Goal: Task Accomplishment & Management: Use online tool/utility

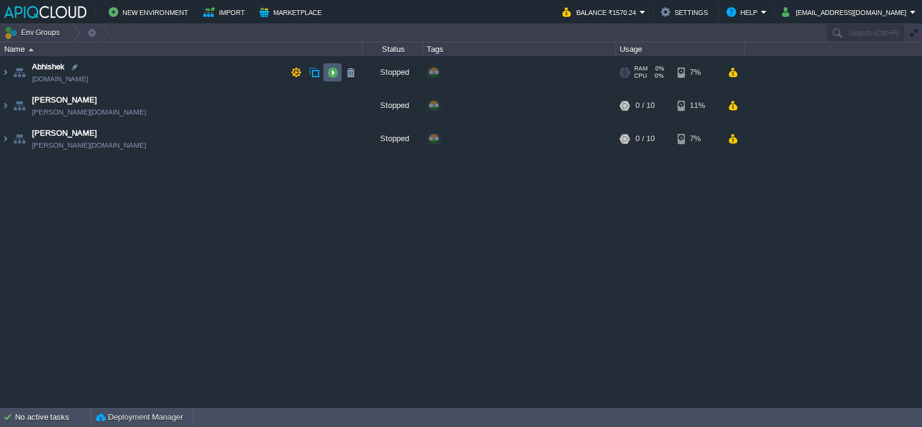
click at [335, 72] on button "button" at bounding box center [332, 72] width 11 height 11
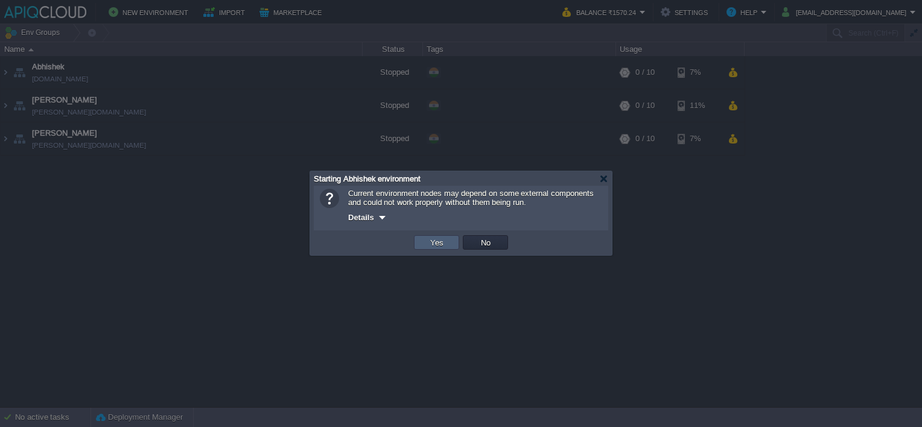
click at [442, 241] on button "Yes" at bounding box center [436, 242] width 21 height 11
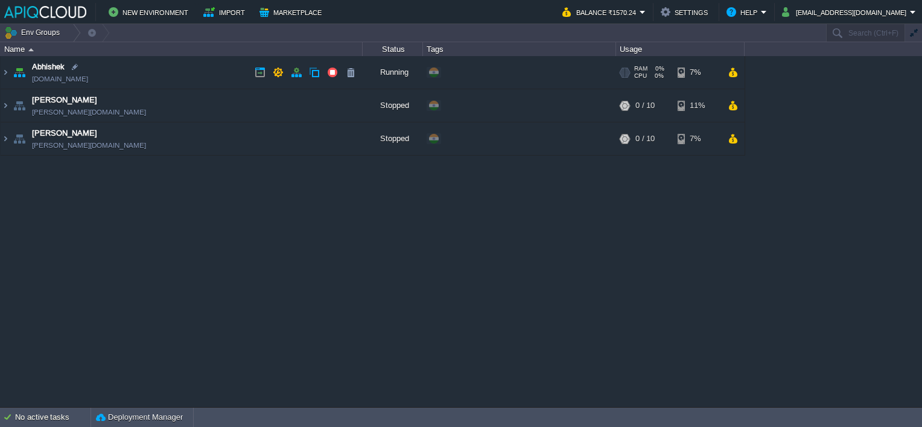
click at [203, 70] on td "Abhishek [DOMAIN_NAME]" at bounding box center [182, 72] width 362 height 33
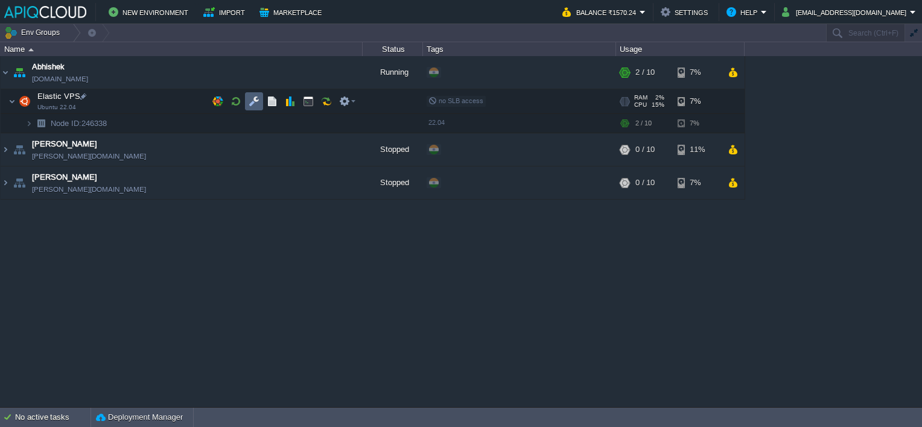
click at [252, 98] on button "button" at bounding box center [253, 101] width 11 height 11
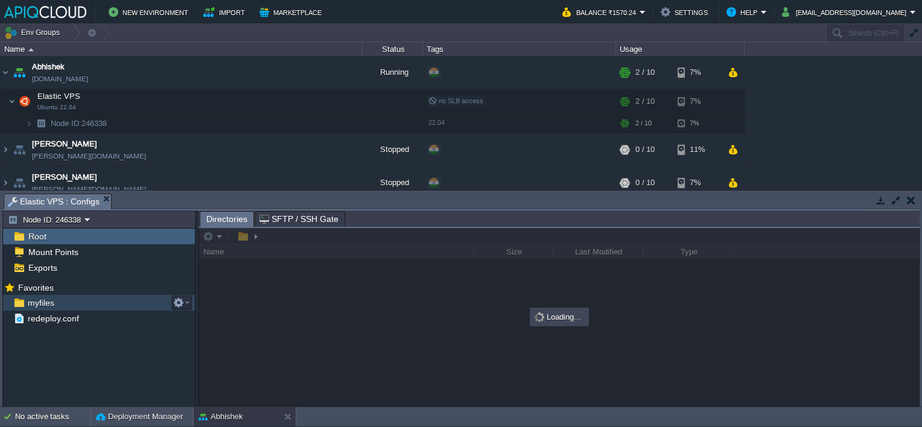
click at [39, 302] on span "myfiles" at bounding box center [40, 302] width 31 height 11
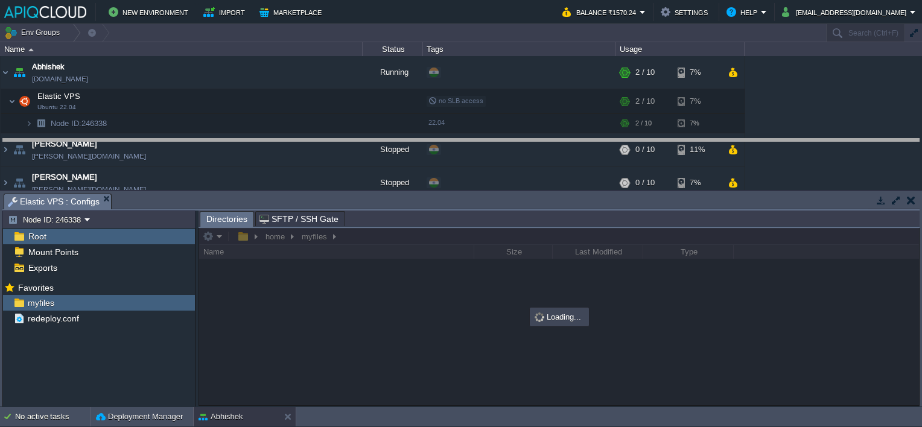
drag, startPoint x: 365, startPoint y: 195, endPoint x: 376, endPoint y: 140, distance: 56.7
click at [376, 140] on body "New Environment Import Marketplace Bonus ₹0.00 Upgrade Account Balance ₹1570.24…" at bounding box center [461, 213] width 922 height 427
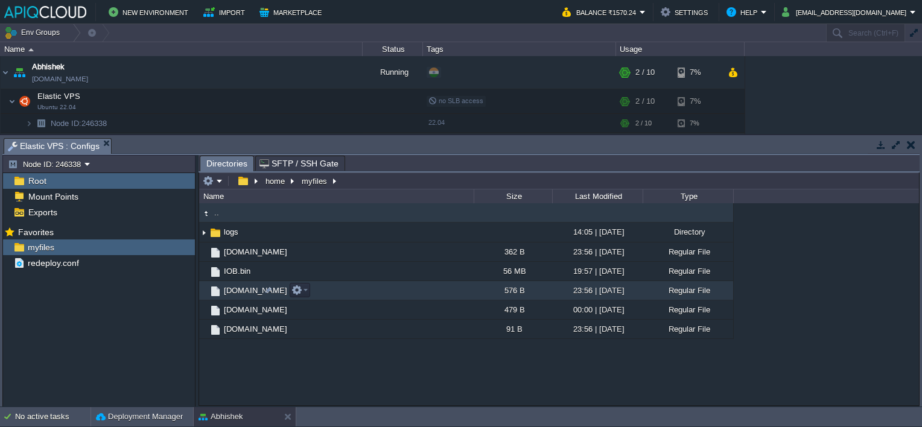
click at [236, 286] on span "[DOMAIN_NAME]" at bounding box center [255, 290] width 67 height 10
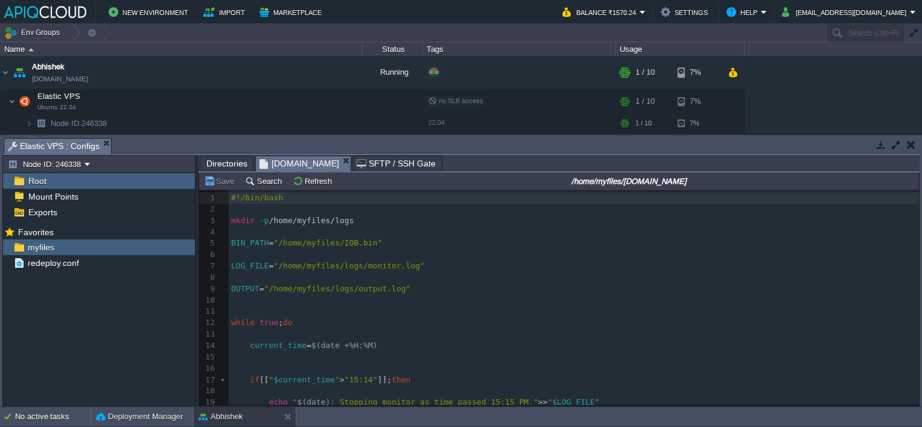
scroll to position [4, 0]
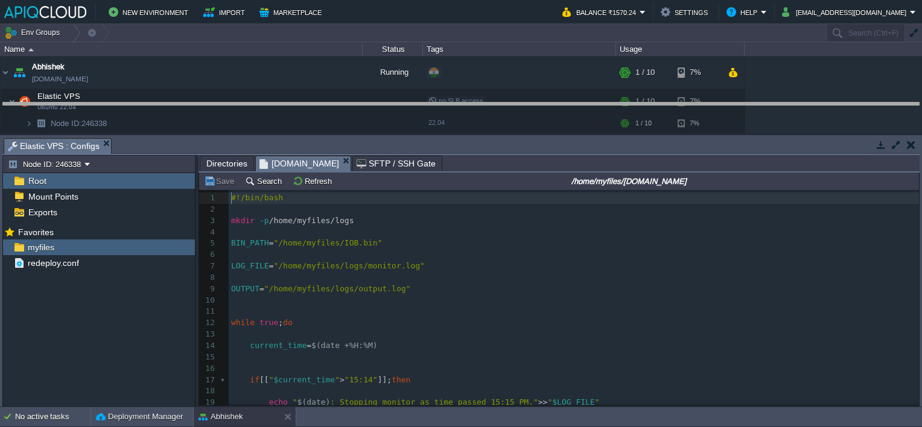
drag, startPoint x: 486, startPoint y: 144, endPoint x: 486, endPoint y: 109, distance: 35.6
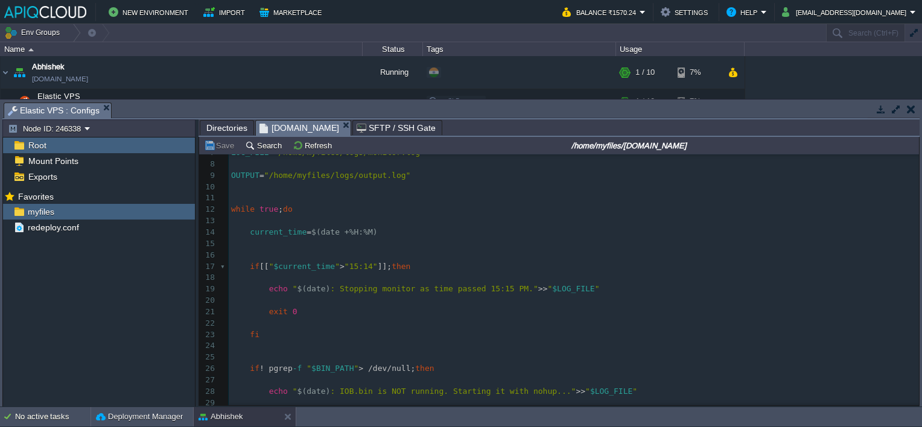
scroll to position [0, 0]
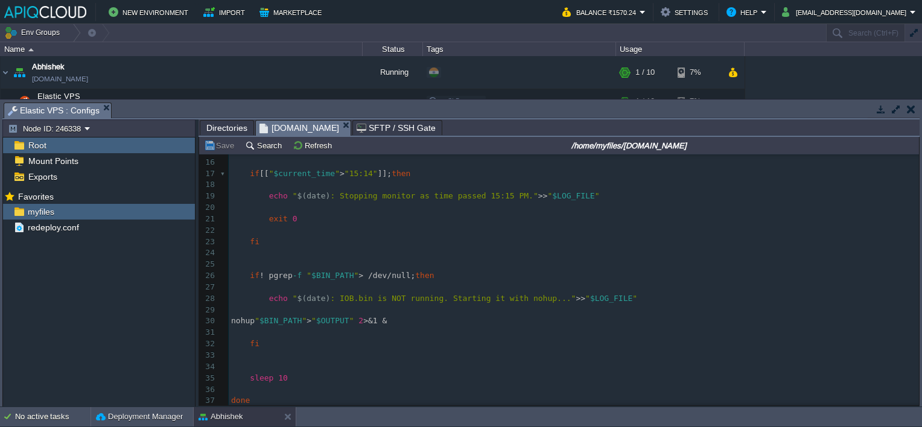
click at [317, 121] on em "[DOMAIN_NAME]" at bounding box center [304, 128] width 91 height 15
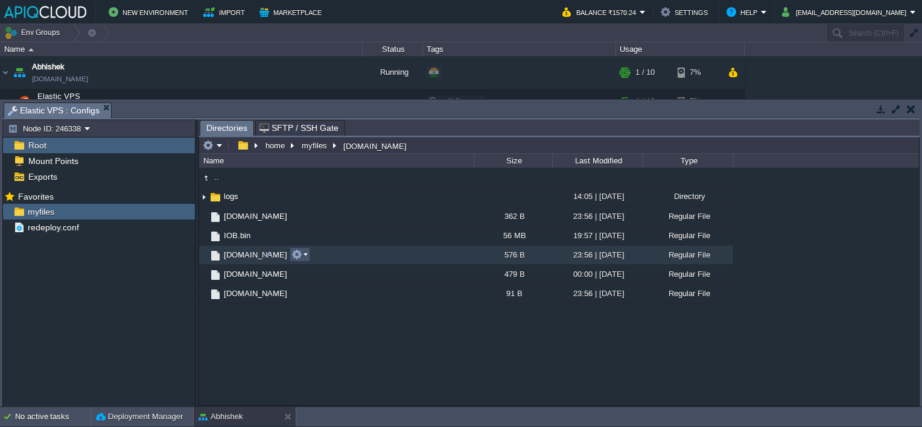
click at [300, 253] on button "button" at bounding box center [296, 254] width 11 height 11
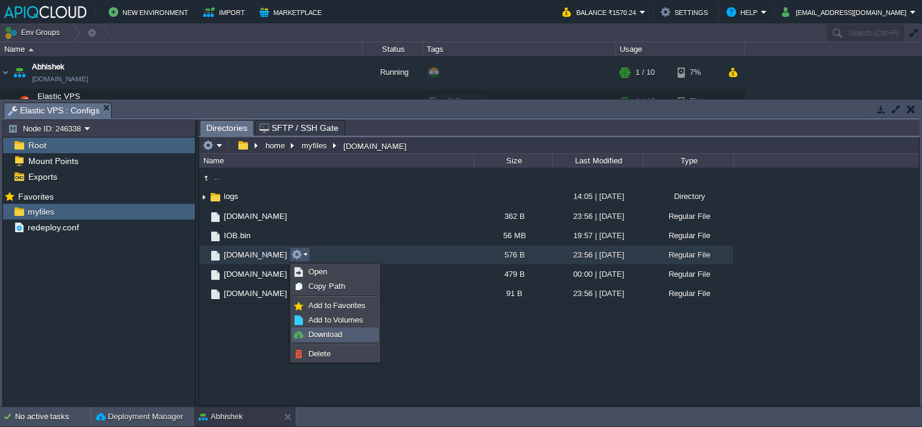
click at [314, 334] on span "Download" at bounding box center [325, 334] width 34 height 9
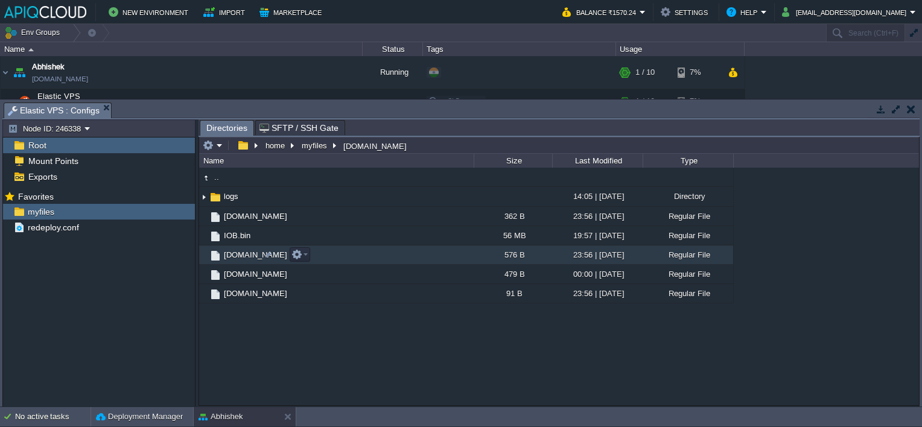
click at [241, 255] on span "[DOMAIN_NAME]" at bounding box center [255, 255] width 67 height 10
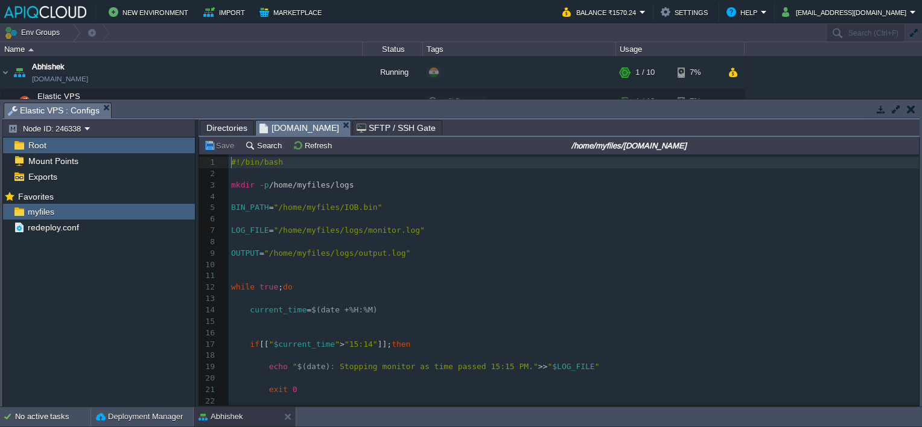
scroll to position [4, 0]
type textarea "#!/bin/bash mkdir -p /home/myfiles/logs BIN_PATH="/home/myfiles/IOB.bin" LOG_FI…"
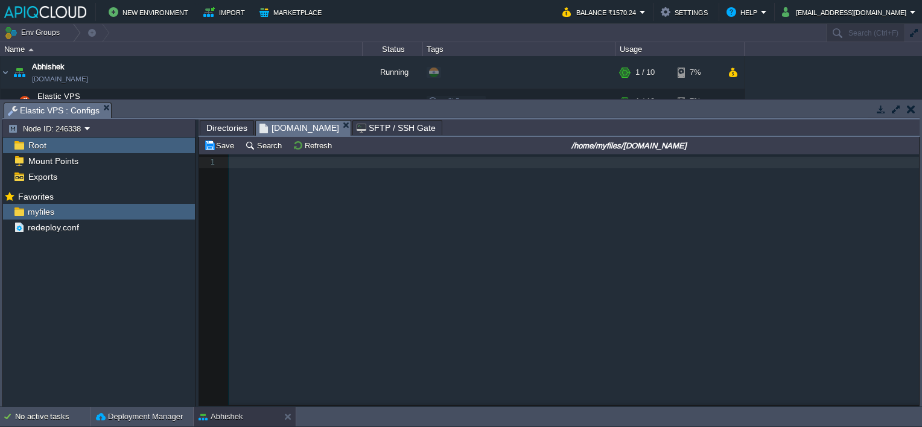
scroll to position [493, 0]
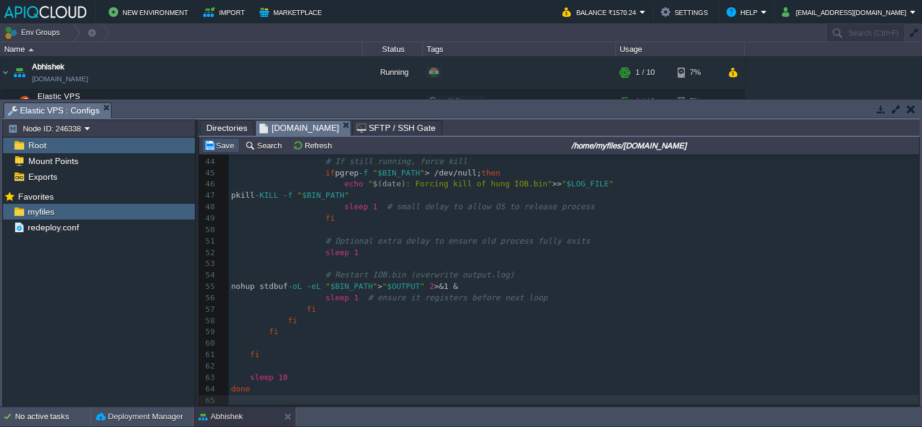
click at [212, 147] on button "Save" at bounding box center [221, 145] width 34 height 11
click at [907, 109] on button "button" at bounding box center [911, 109] width 8 height 11
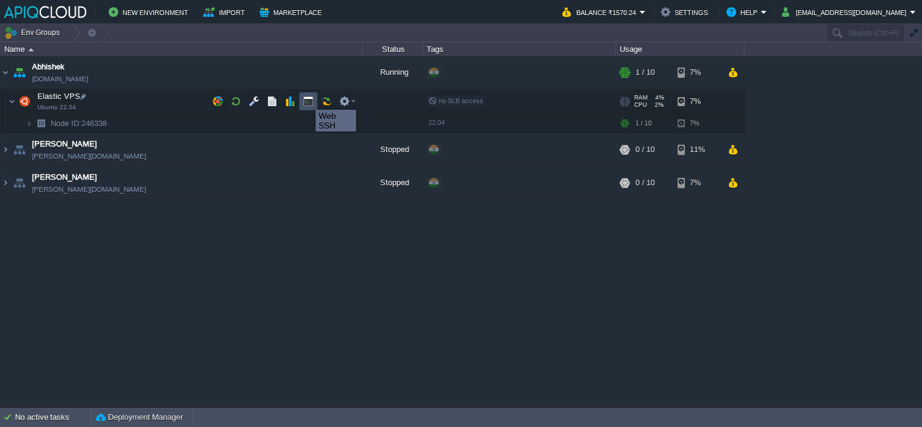
click at [306, 99] on button "button" at bounding box center [308, 101] width 11 height 11
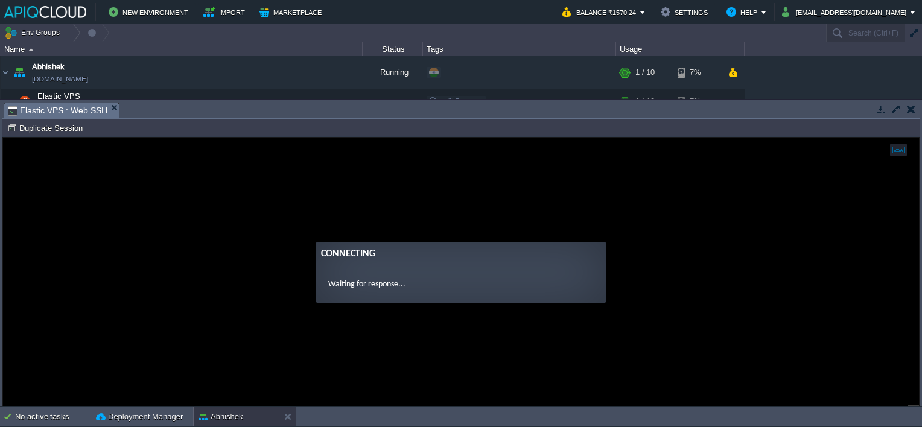
scroll to position [0, 0]
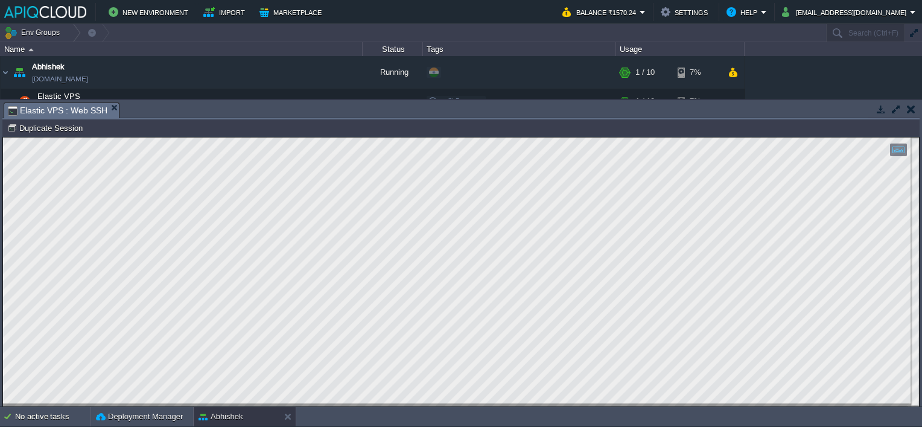
click at [908, 109] on button "button" at bounding box center [911, 109] width 8 height 11
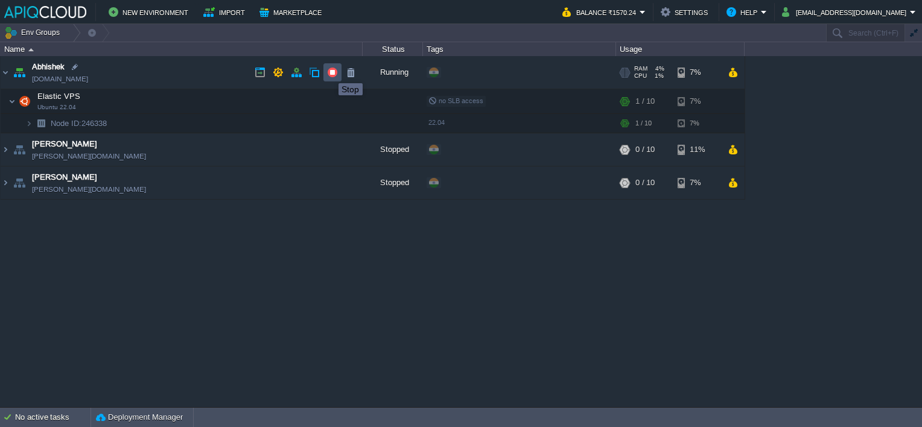
click at [329, 72] on button "button" at bounding box center [332, 72] width 11 height 11
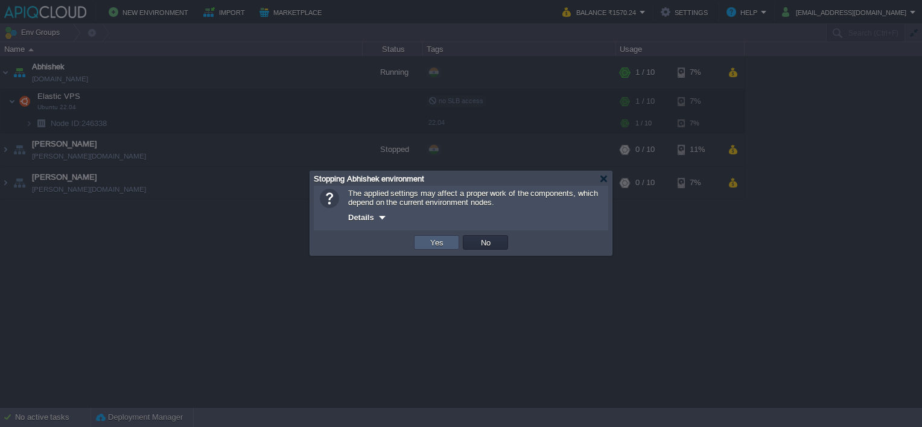
click at [438, 244] on button "Yes" at bounding box center [436, 242] width 21 height 11
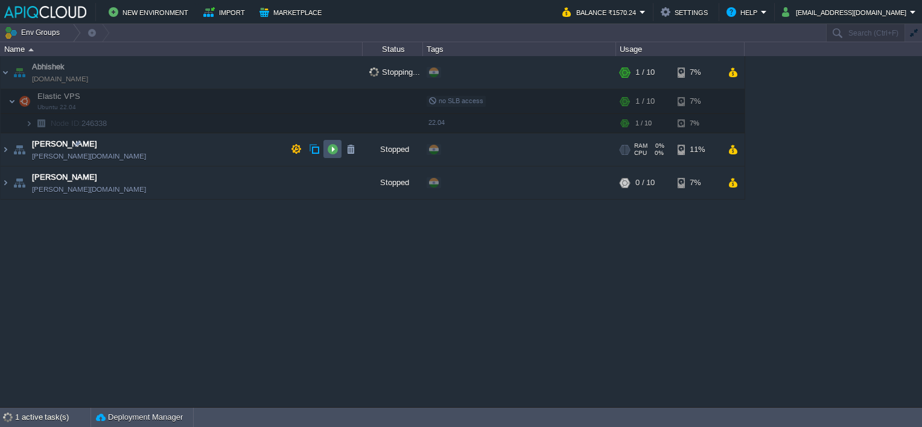
click at [329, 148] on button "button" at bounding box center [332, 149] width 11 height 11
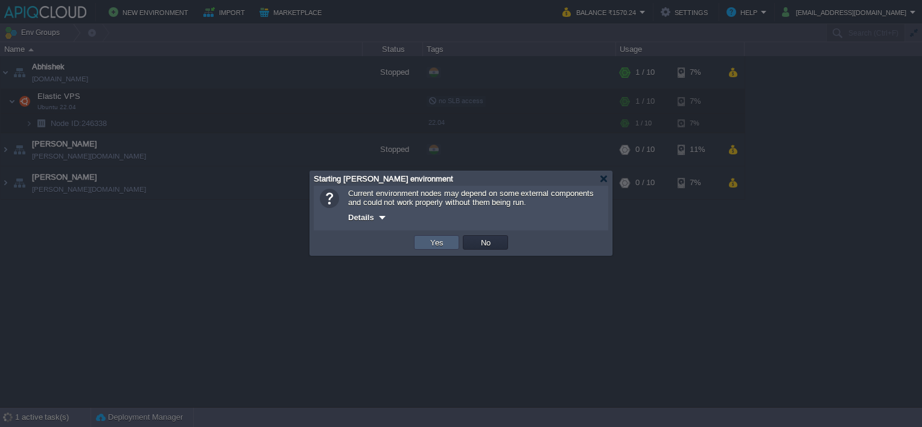
click at [439, 244] on button "Yes" at bounding box center [436, 242] width 21 height 11
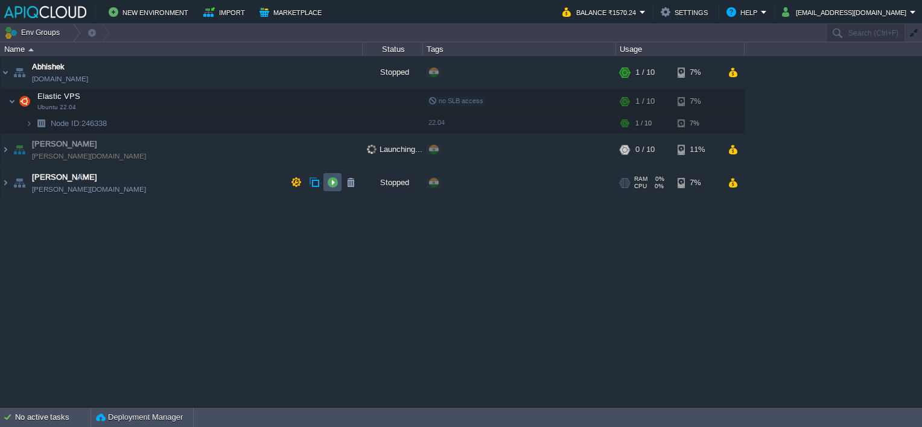
click at [333, 179] on button "button" at bounding box center [332, 182] width 11 height 11
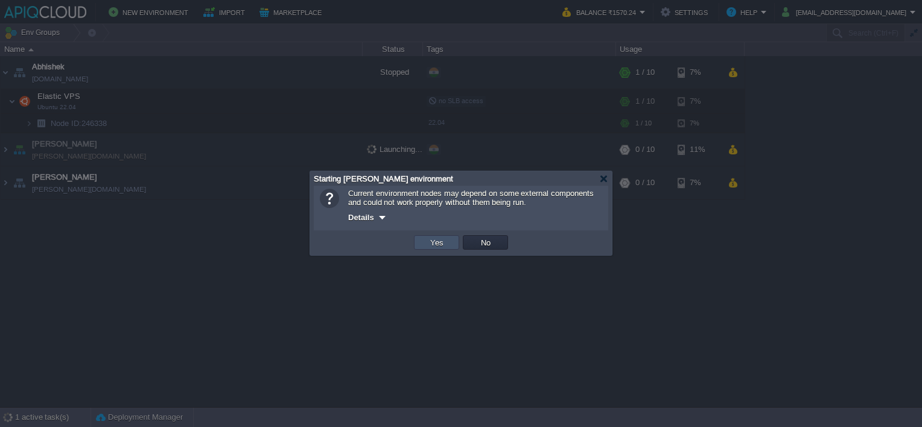
click at [437, 244] on button "Yes" at bounding box center [436, 242] width 21 height 11
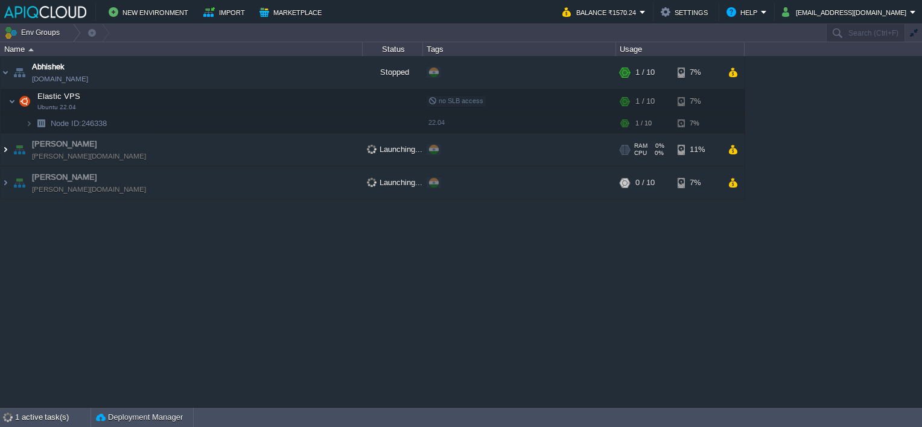
click at [6, 145] on img at bounding box center [6, 149] width 10 height 33
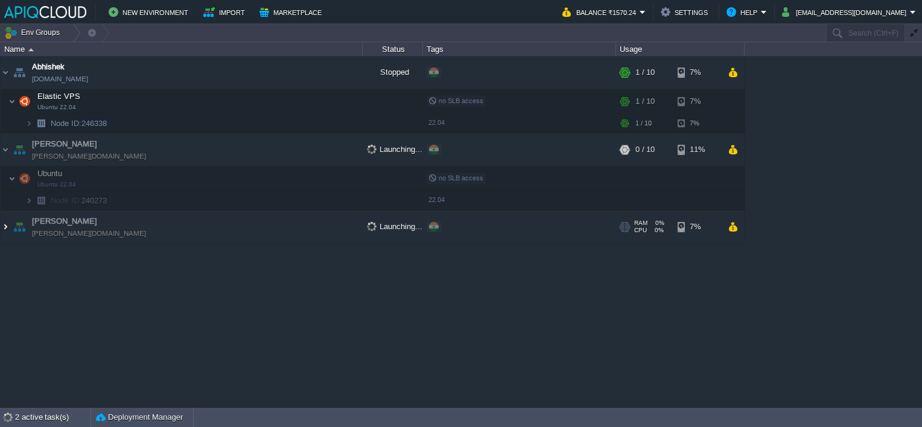
click at [2, 226] on img at bounding box center [6, 227] width 10 height 33
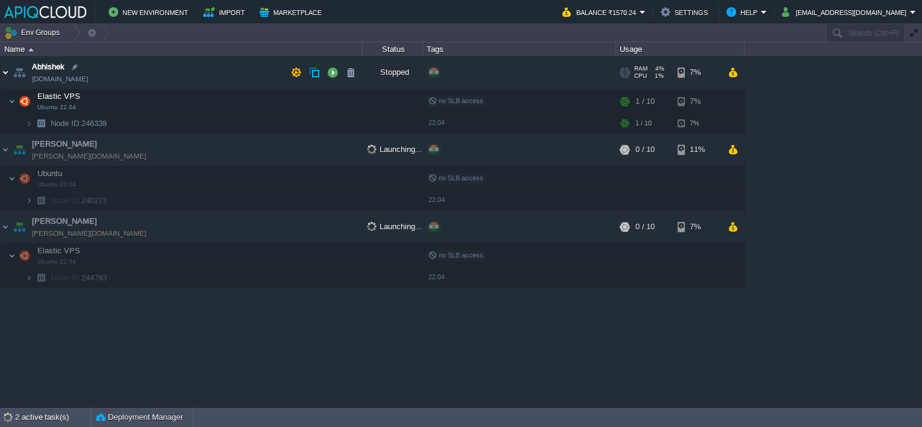
click at [4, 73] on img at bounding box center [6, 72] width 10 height 33
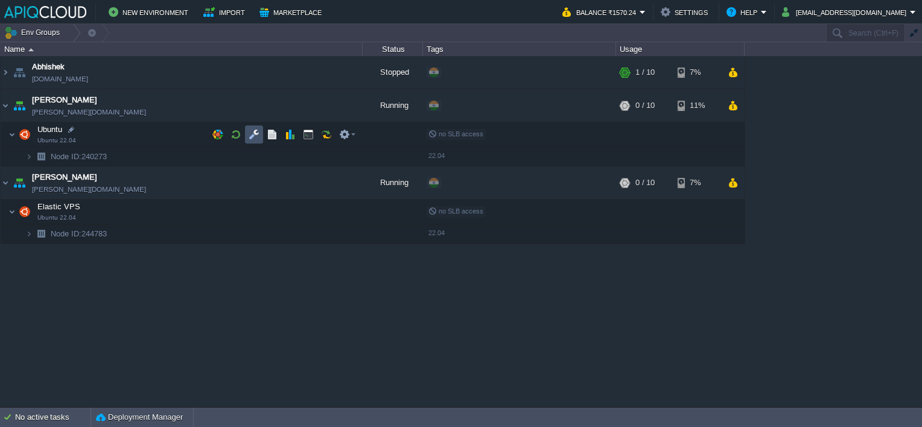
click at [252, 134] on button "button" at bounding box center [253, 134] width 11 height 11
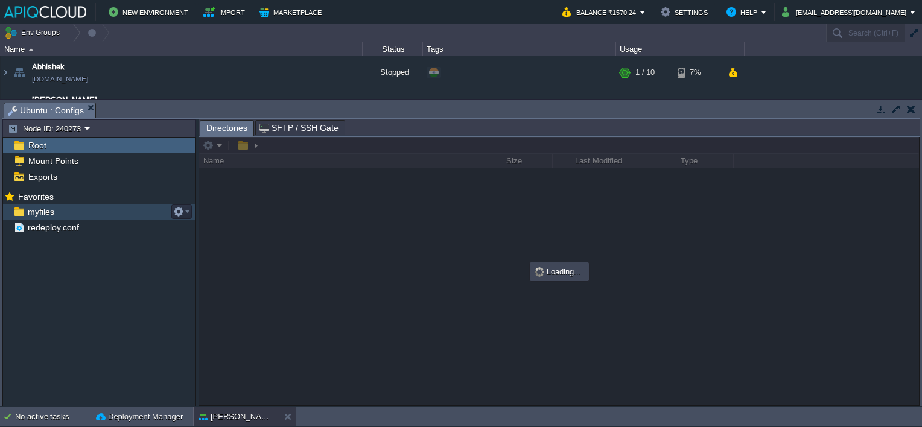
click at [39, 207] on span "myfiles" at bounding box center [40, 211] width 31 height 11
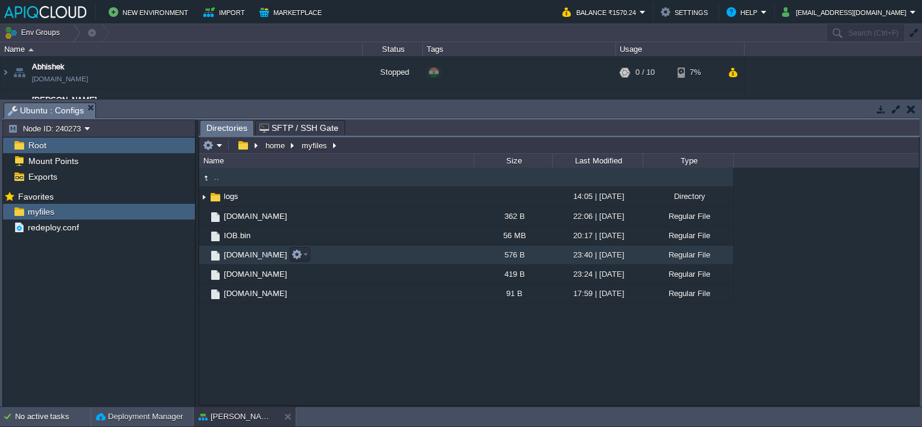
click at [241, 255] on span "[DOMAIN_NAME]" at bounding box center [255, 255] width 67 height 10
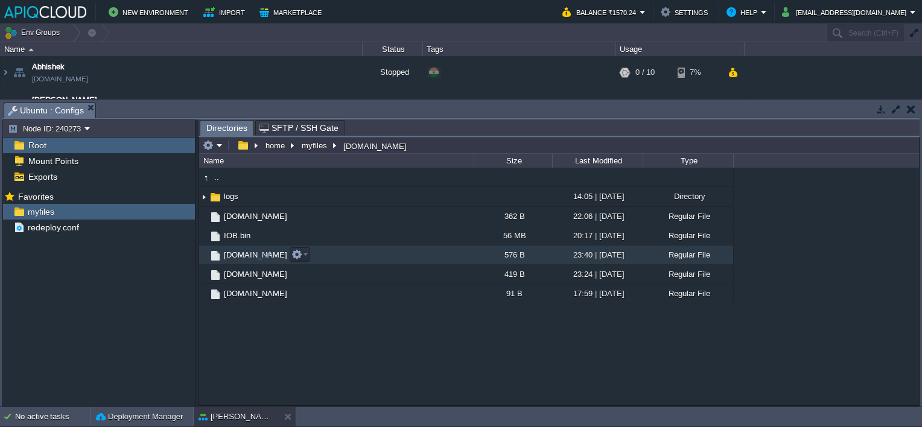
click at [241, 255] on span "[DOMAIN_NAME]" at bounding box center [255, 255] width 67 height 10
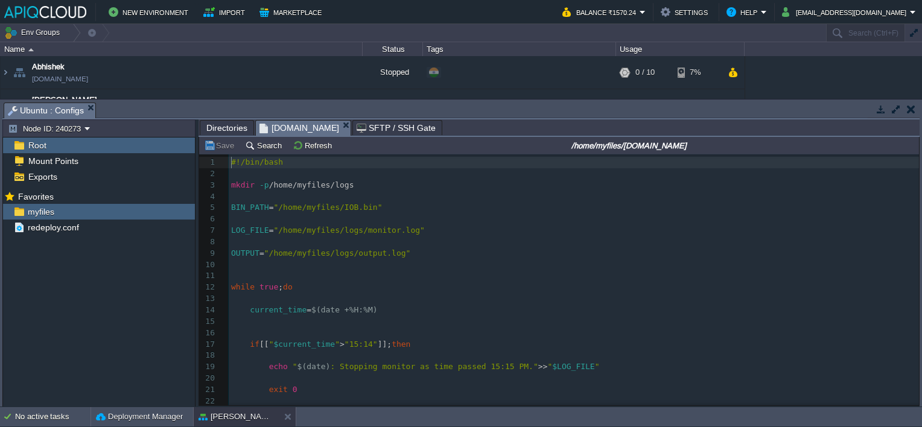
scroll to position [4, 0]
type textarea "#!/bin/bash mkdir -p /home/myfiles/logs BIN_PATH="/home/myfiles/IOB.bin" LOG_FI…"
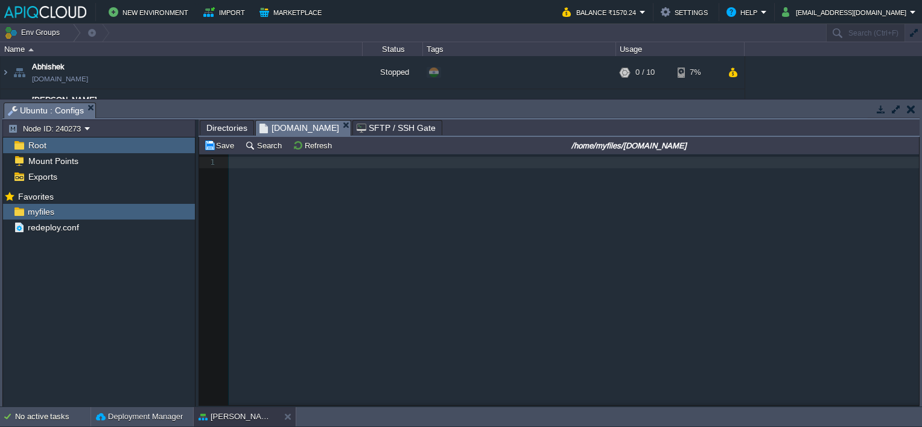
scroll to position [493, 0]
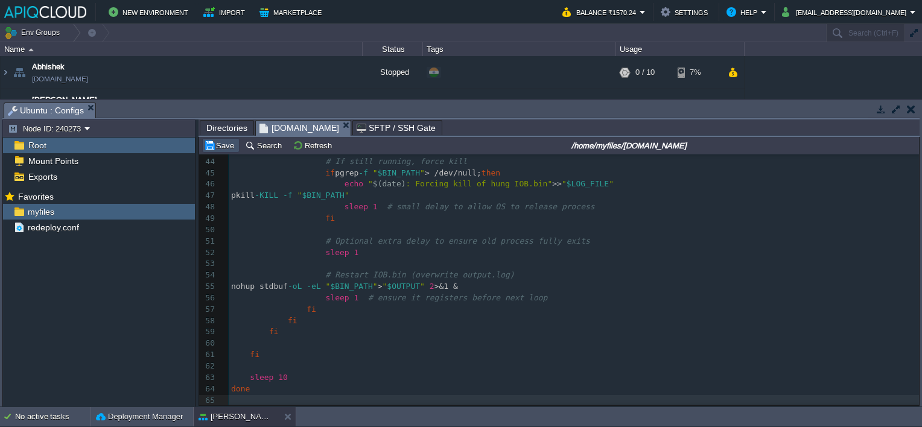
click at [221, 145] on button "Save" at bounding box center [221, 145] width 34 height 11
click at [913, 111] on button "button" at bounding box center [911, 109] width 8 height 11
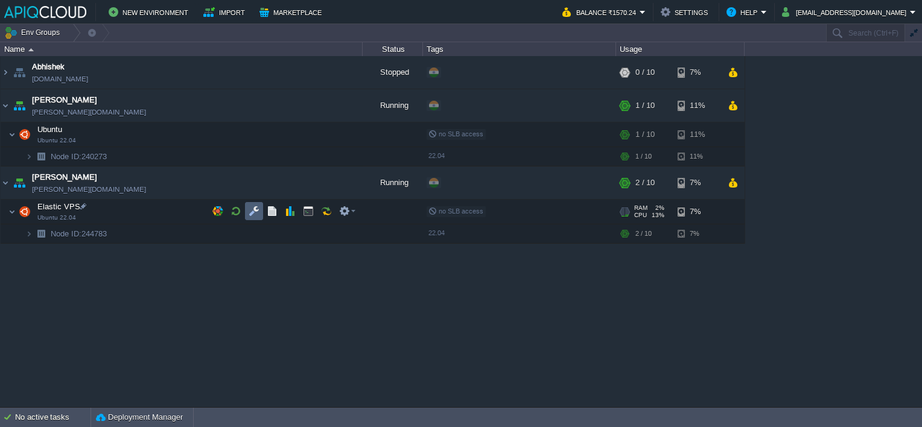
click at [256, 210] on button "button" at bounding box center [253, 211] width 11 height 11
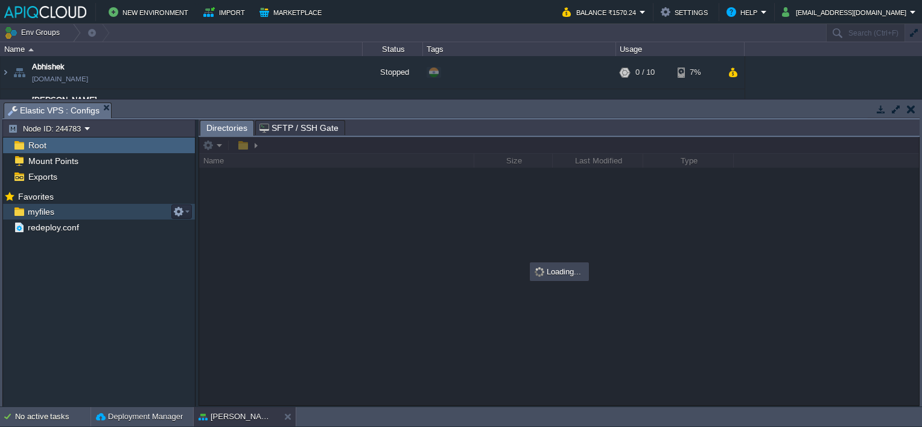
click at [33, 208] on span "myfiles" at bounding box center [40, 211] width 31 height 11
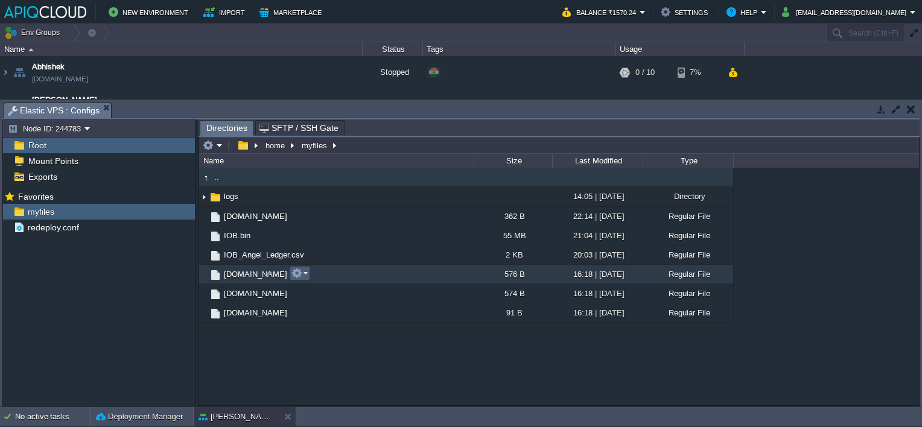
click at [304, 269] on em at bounding box center [299, 273] width 16 height 11
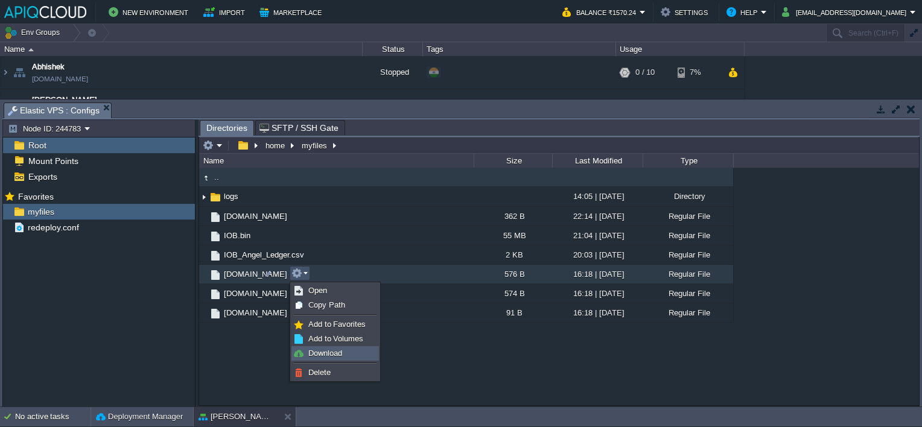
click at [324, 354] on span "Download" at bounding box center [325, 353] width 34 height 9
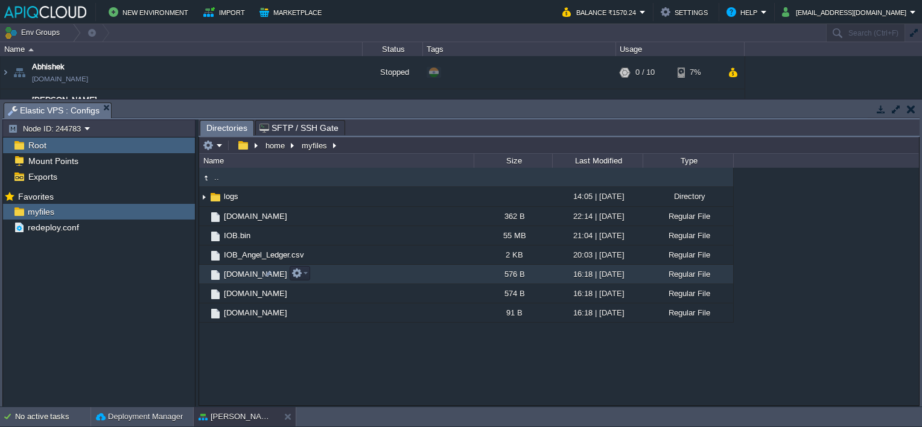
click at [245, 274] on span "[DOMAIN_NAME]" at bounding box center [255, 274] width 67 height 10
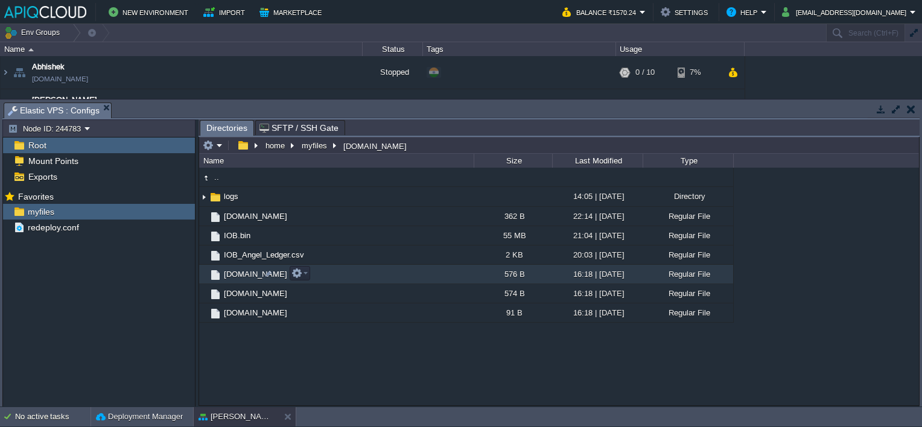
click at [245, 274] on span "[DOMAIN_NAME]" at bounding box center [255, 274] width 67 height 10
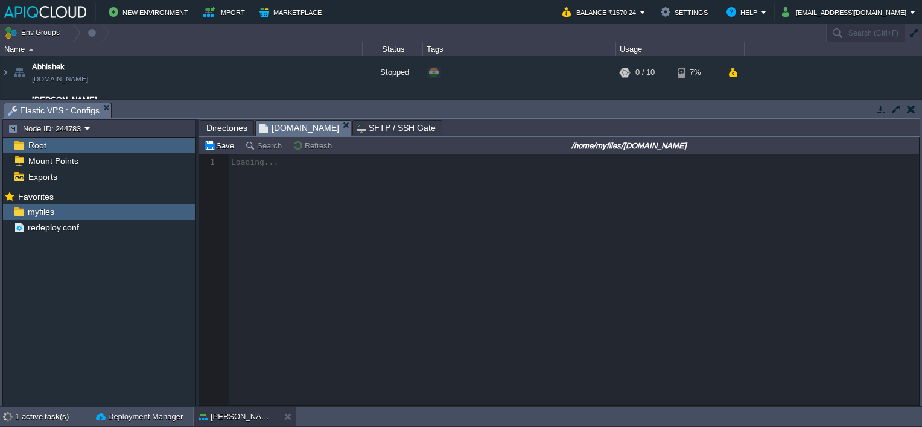
scroll to position [4, 0]
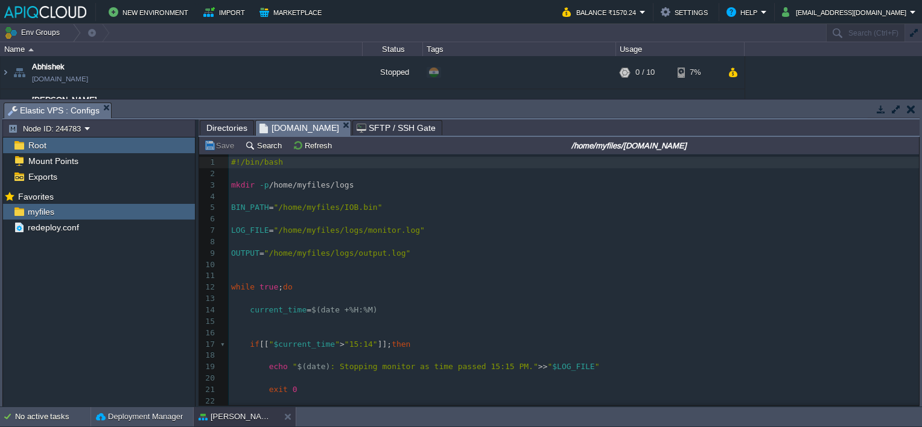
type textarea "#!/bin/bash mkdir -p /home/myfiles/logs BIN_PATH="/home/myfiles/IOB.bin" LOG_FI…"
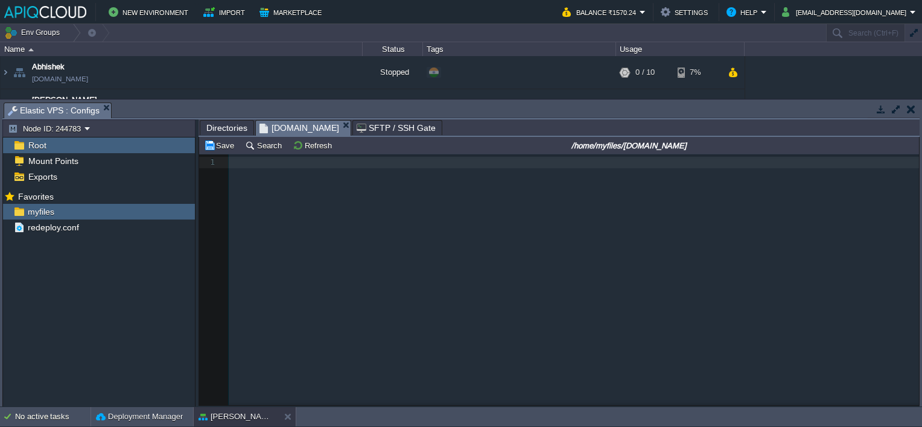
scroll to position [493, 0]
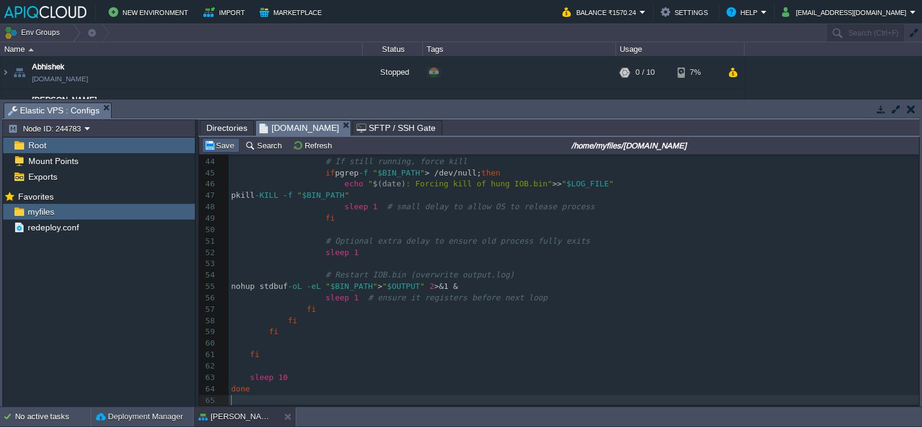
click at [219, 150] on button "Save" at bounding box center [221, 145] width 34 height 11
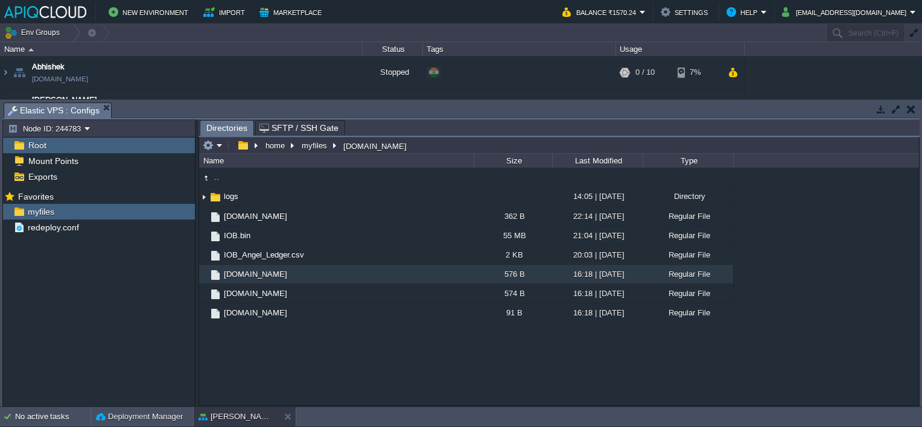
click at [908, 113] on td at bounding box center [910, 109] width 15 height 14
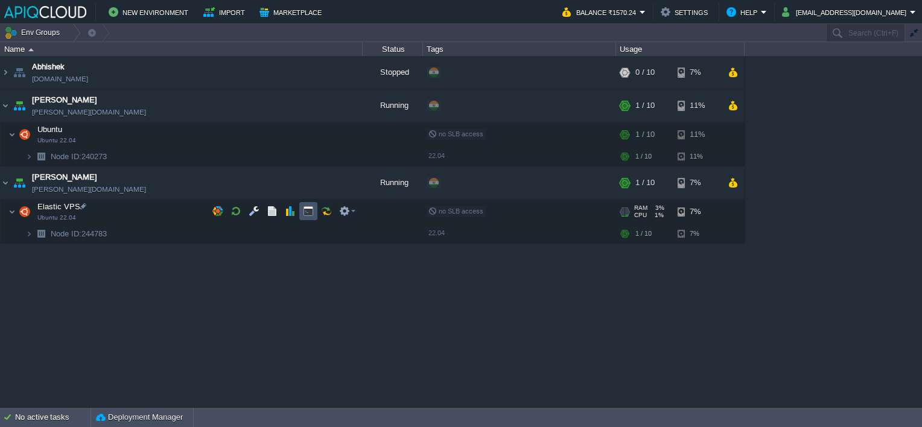
click at [303, 208] on button "button" at bounding box center [308, 211] width 11 height 11
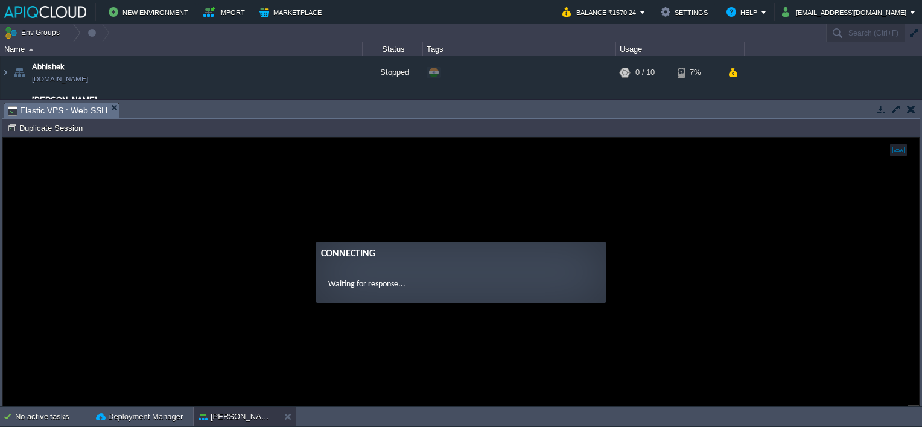
scroll to position [0, 0]
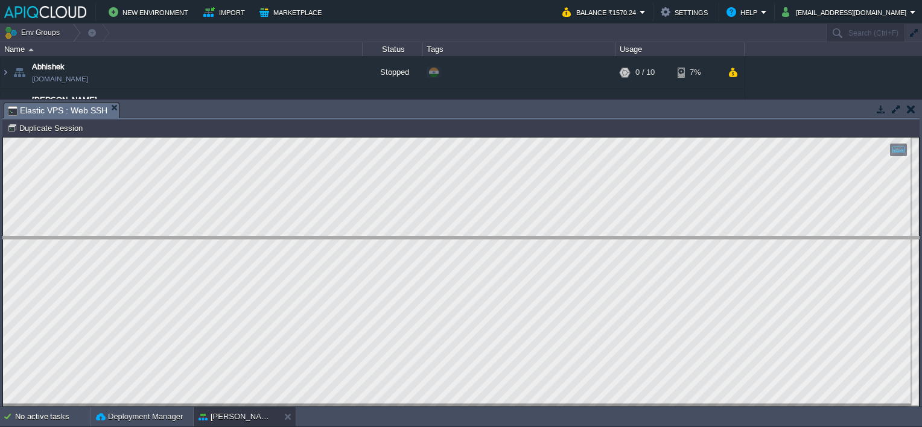
drag, startPoint x: 405, startPoint y: 110, endPoint x: 391, endPoint y: 244, distance: 134.7
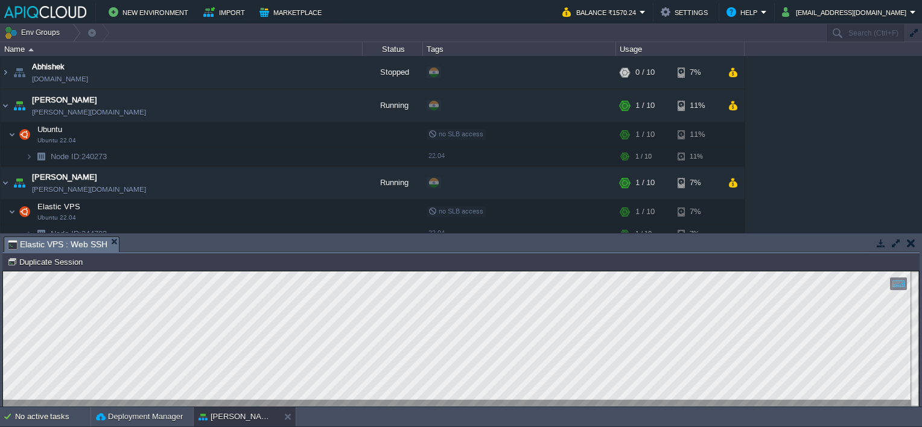
click at [909, 239] on button "button" at bounding box center [911, 243] width 8 height 11
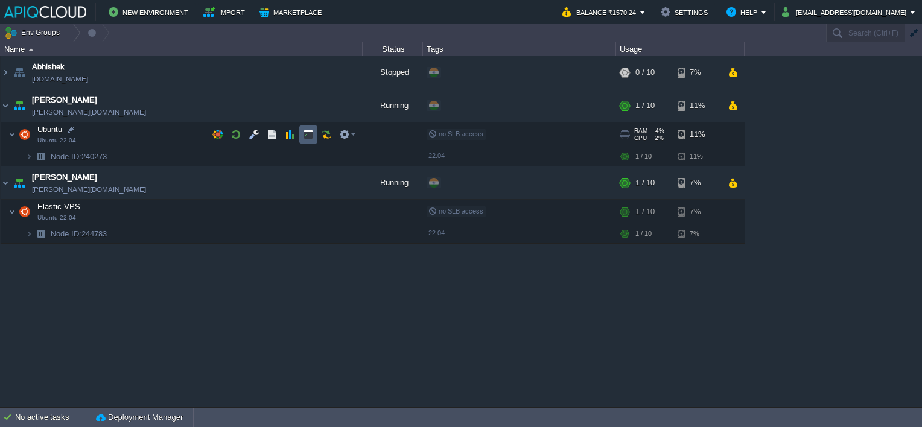
click at [303, 136] on button "button" at bounding box center [308, 134] width 11 height 11
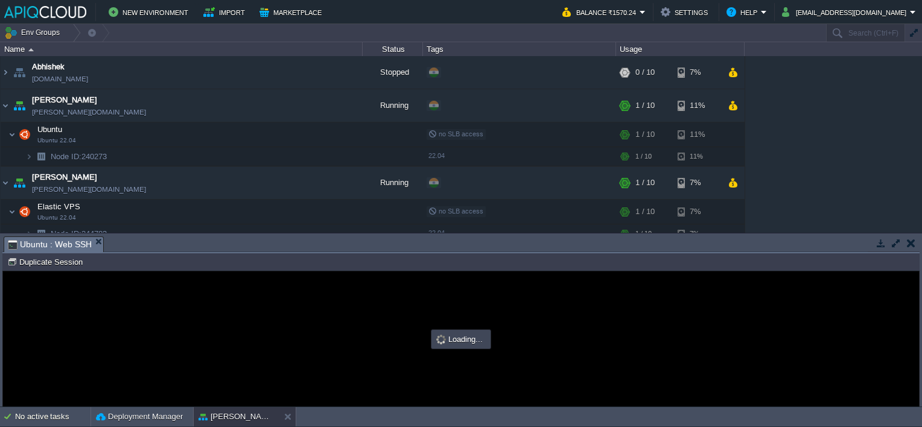
type input "#000000"
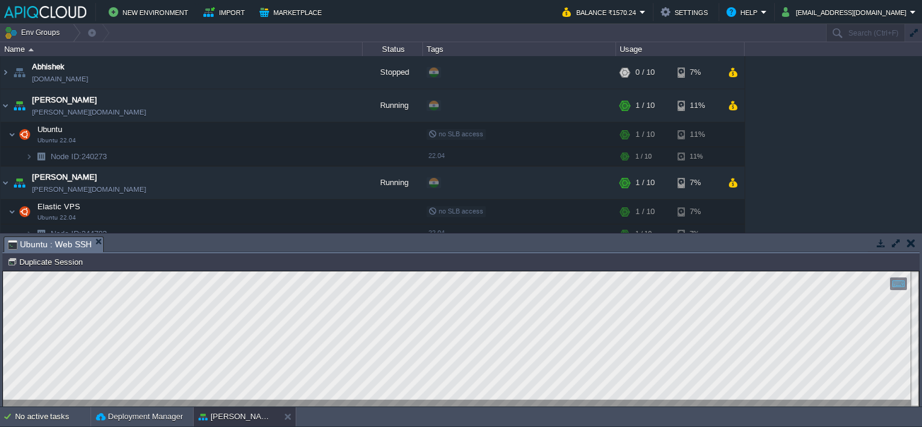
click at [912, 244] on button "button" at bounding box center [911, 243] width 8 height 11
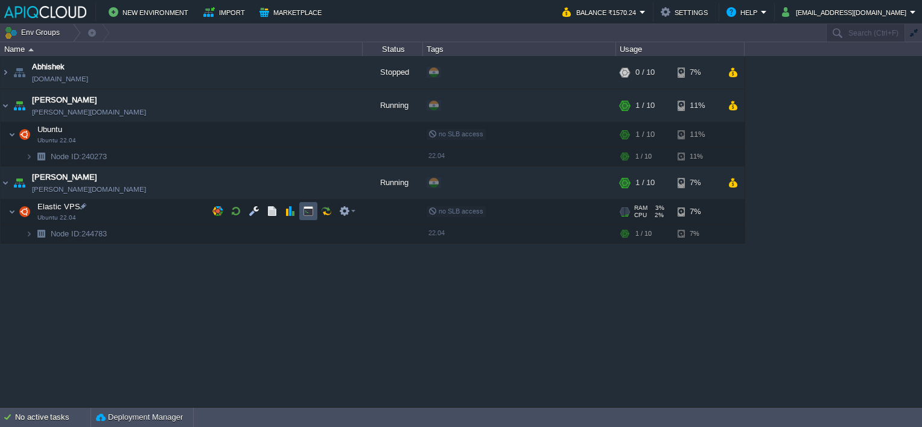
click at [305, 214] on button "button" at bounding box center [308, 211] width 11 height 11
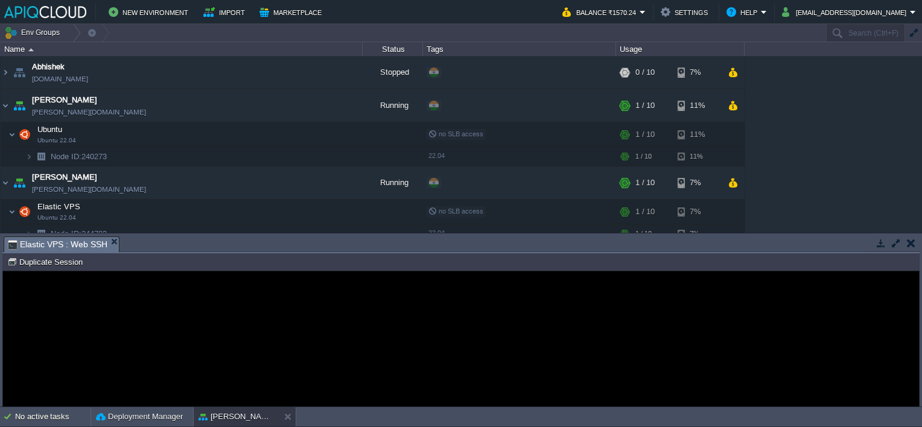
type input "#000000"
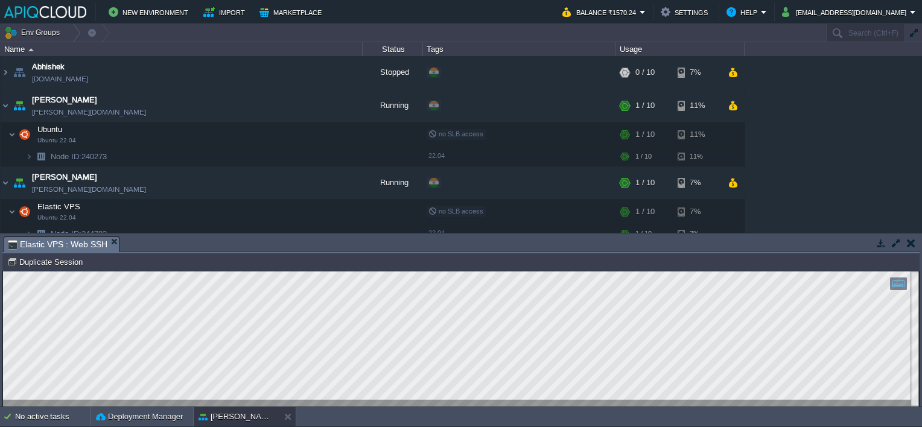
click at [914, 242] on button "button" at bounding box center [911, 243] width 8 height 11
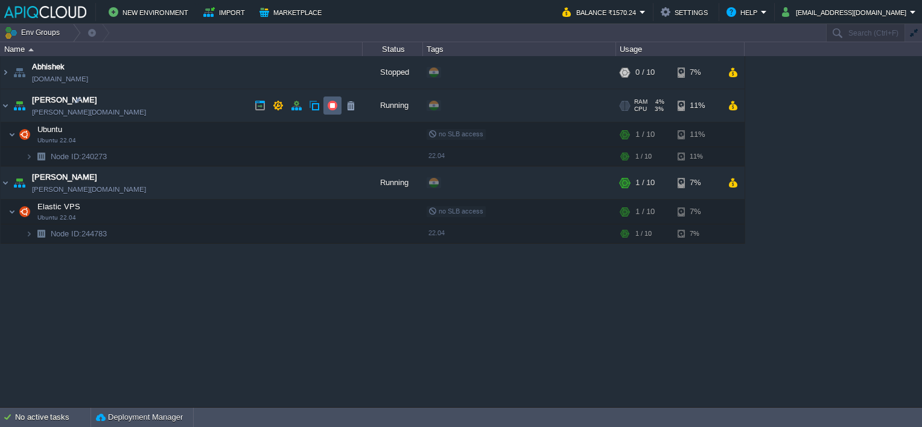
click at [332, 104] on button "button" at bounding box center [332, 105] width 11 height 11
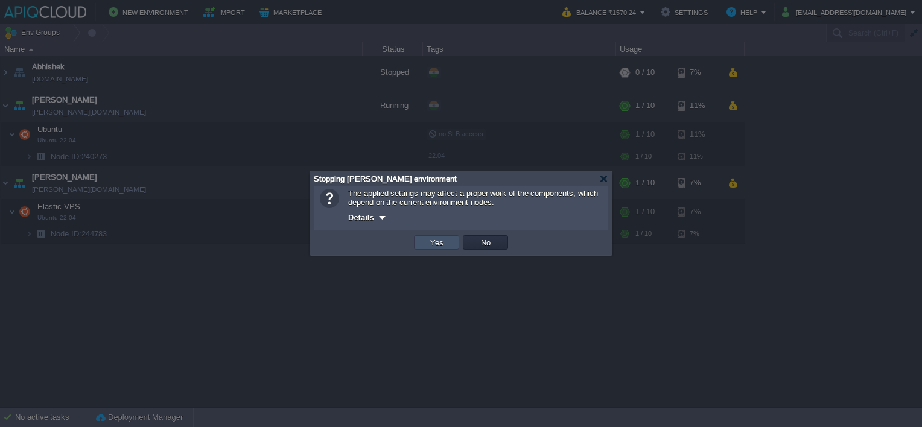
click at [438, 248] on button "Yes" at bounding box center [436, 242] width 21 height 11
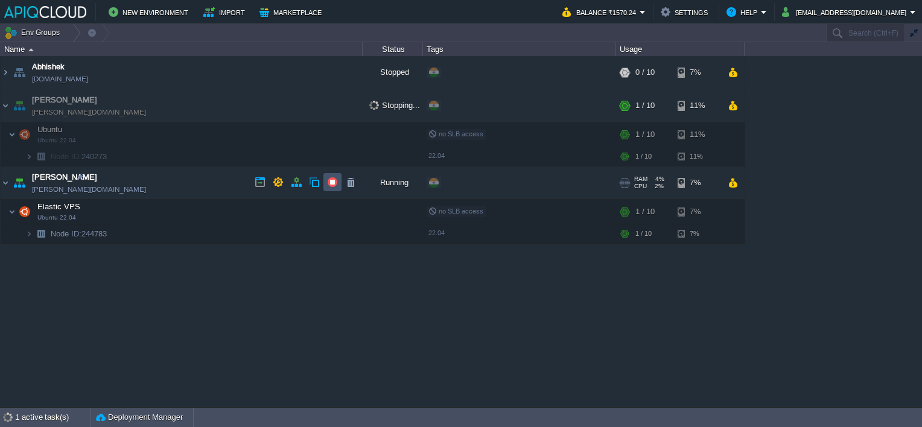
click at [333, 180] on button "button" at bounding box center [332, 182] width 11 height 11
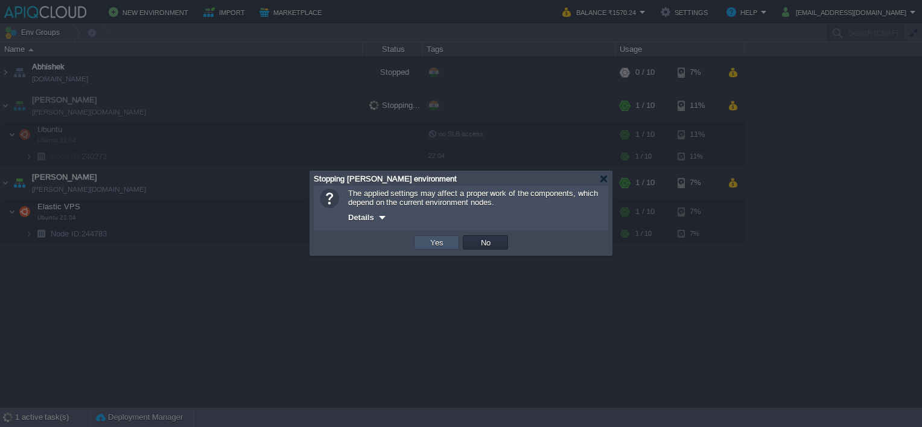
drag, startPoint x: 434, startPoint y: 243, endPoint x: 246, endPoint y: 215, distance: 190.2
click at [434, 242] on button "Yes" at bounding box center [436, 242] width 21 height 11
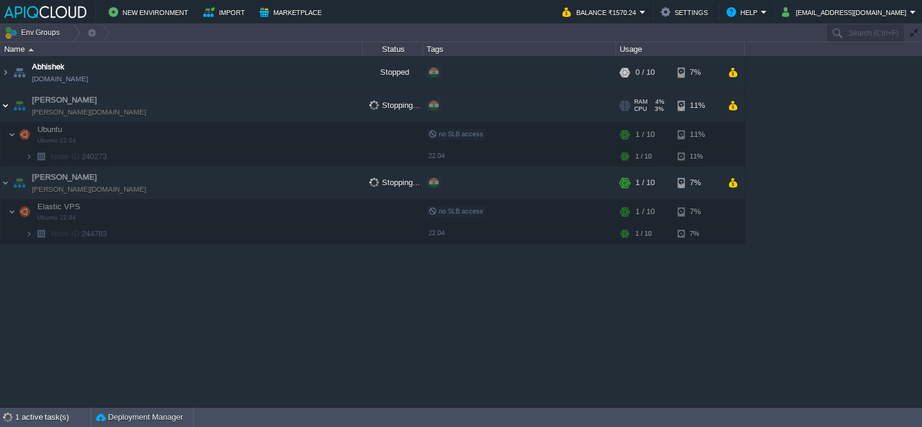
click at [4, 105] on img at bounding box center [6, 105] width 10 height 33
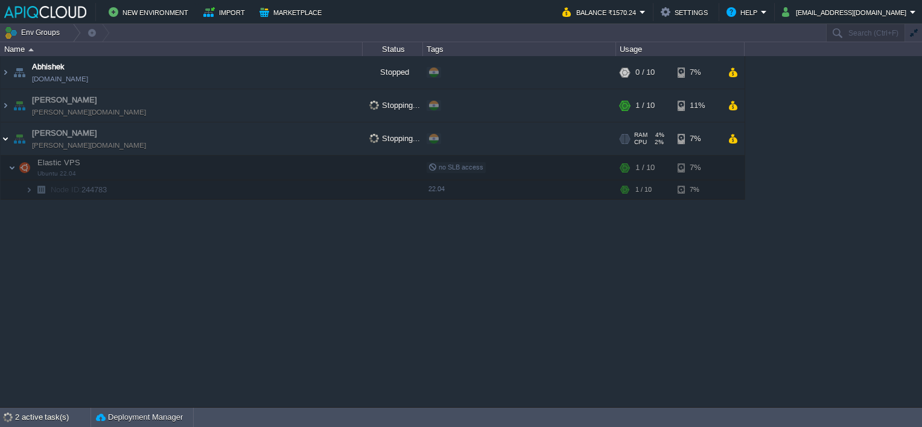
click at [8, 139] on img at bounding box center [6, 138] width 10 height 33
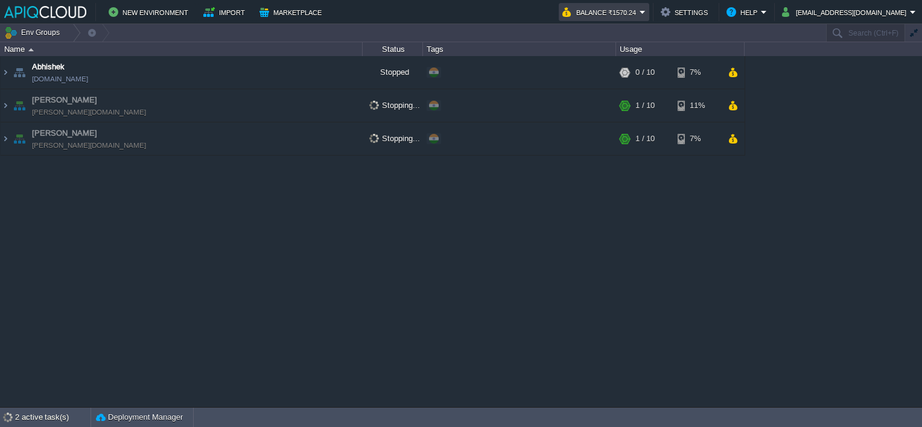
click at [639, 14] on button "Balance ₹1570.24" at bounding box center [600, 12] width 77 height 14
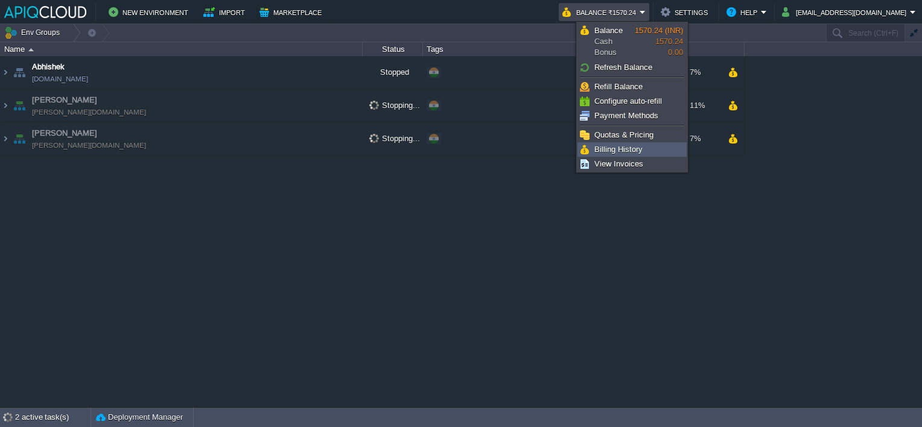
click at [616, 145] on span "Billing History" at bounding box center [618, 149] width 48 height 9
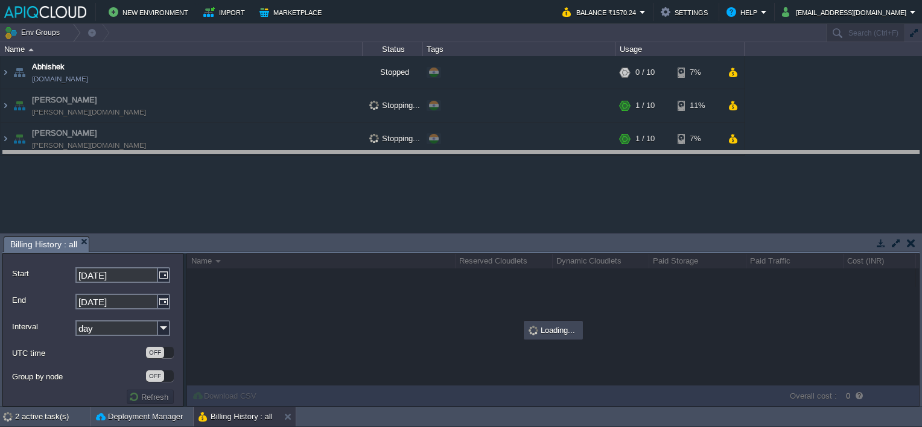
drag, startPoint x: 295, startPoint y: 241, endPoint x: 299, endPoint y: 124, distance: 117.7
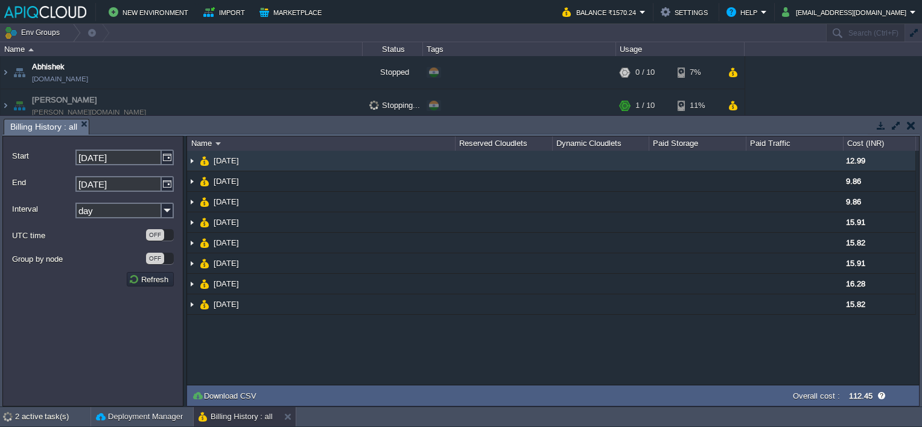
click at [192, 159] on img at bounding box center [192, 161] width 10 height 20
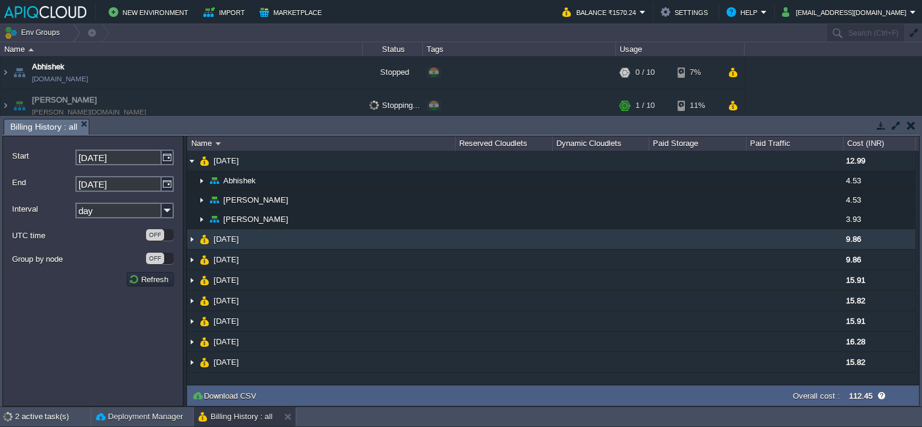
click at [191, 239] on img at bounding box center [192, 239] width 10 height 20
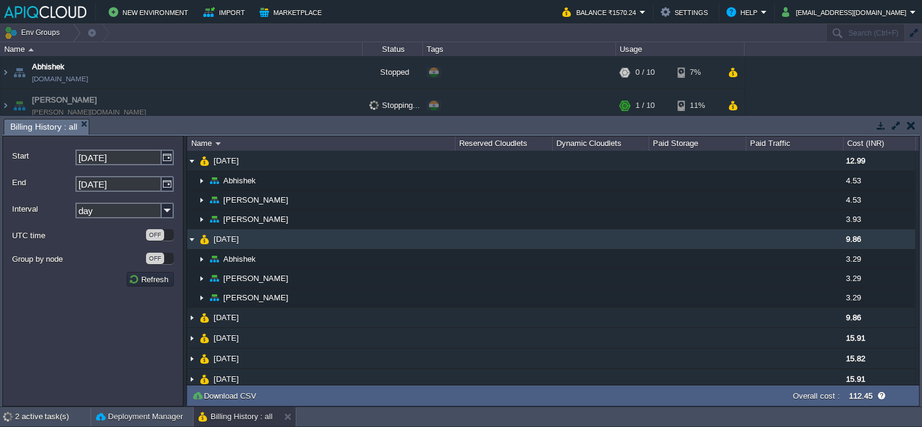
click at [191, 239] on img at bounding box center [192, 239] width 10 height 20
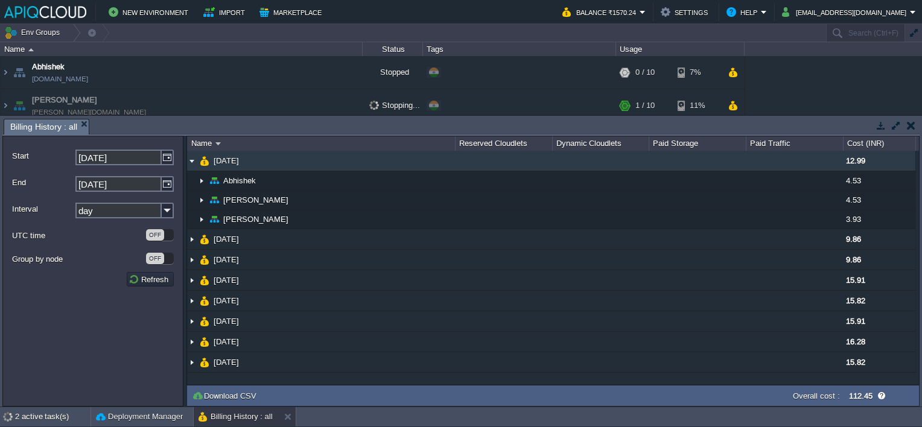
click at [188, 157] on img at bounding box center [192, 161] width 10 height 20
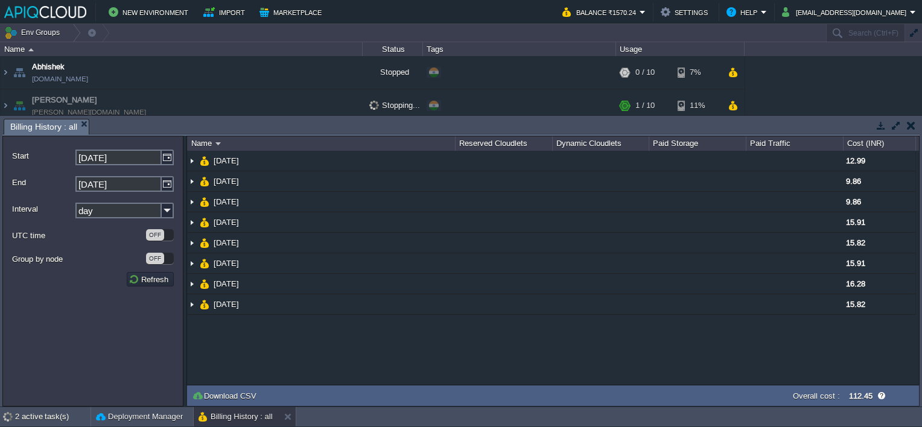
click at [914, 125] on td at bounding box center [910, 125] width 15 height 14
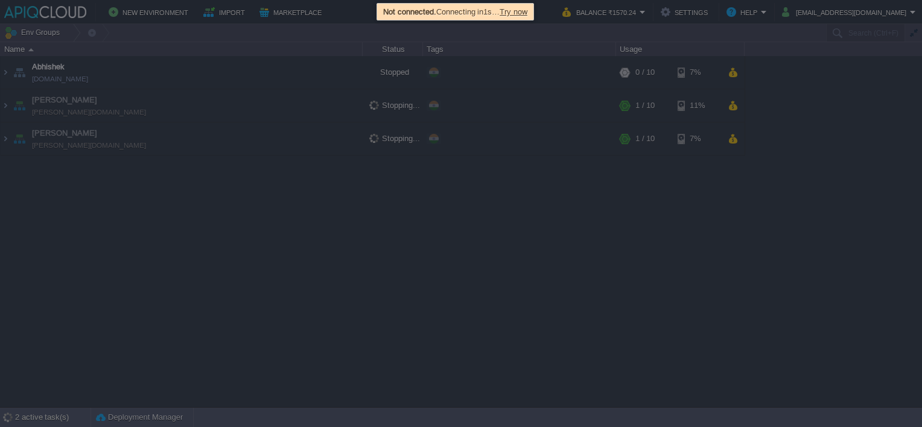
click at [517, 10] on span "Try now" at bounding box center [513, 11] width 28 height 9
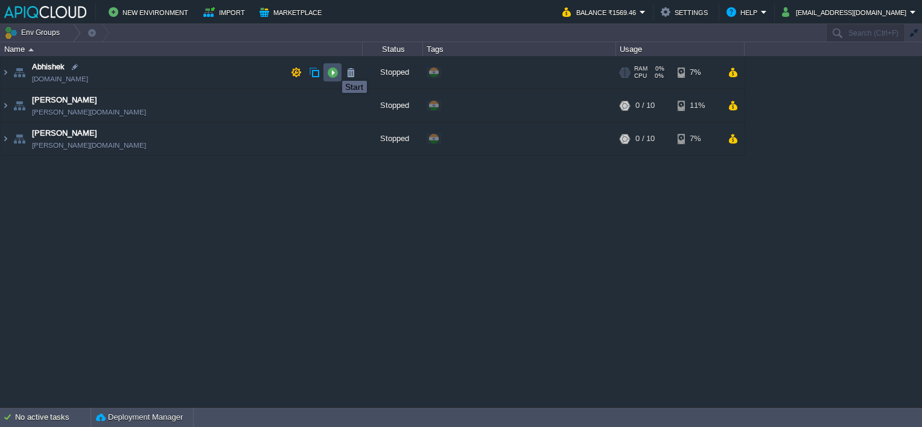
click at [333, 70] on button "button" at bounding box center [332, 72] width 11 height 11
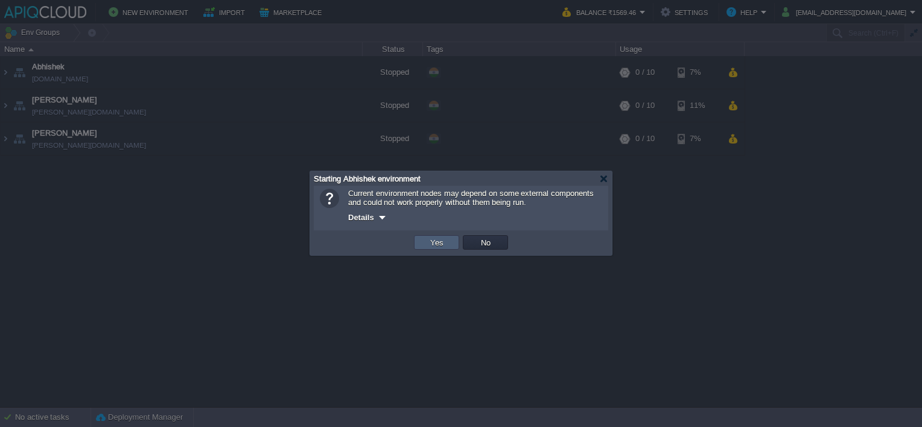
click at [435, 242] on button "Yes" at bounding box center [436, 242] width 21 height 11
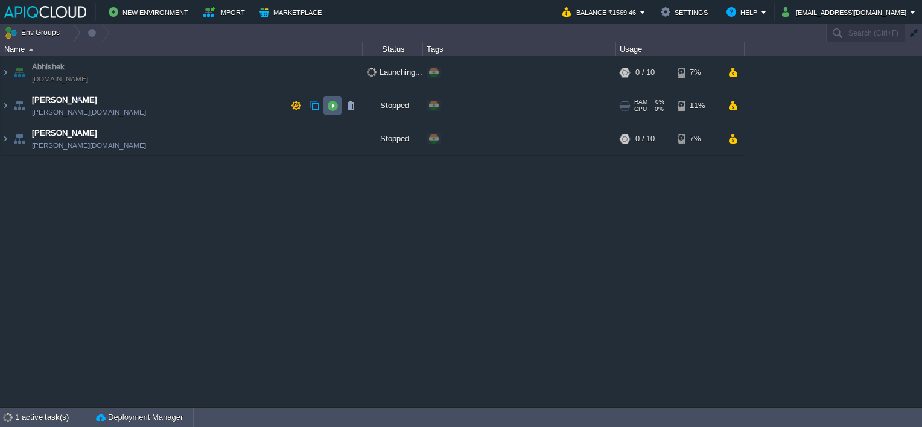
click at [327, 101] on button "button" at bounding box center [332, 105] width 11 height 11
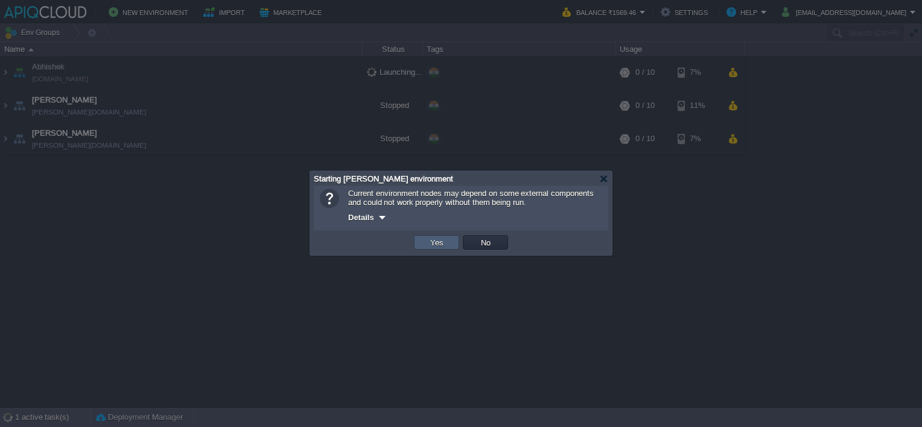
click at [448, 239] on td "Yes" at bounding box center [436, 242] width 45 height 14
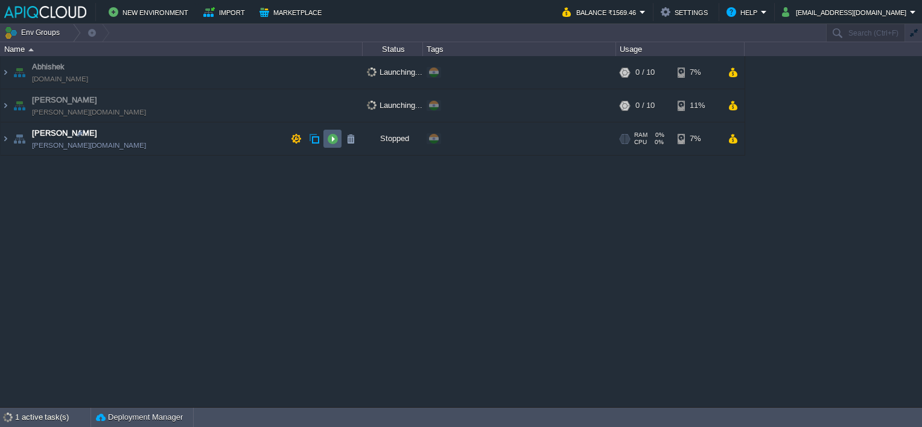
click at [333, 139] on button "button" at bounding box center [332, 138] width 11 height 11
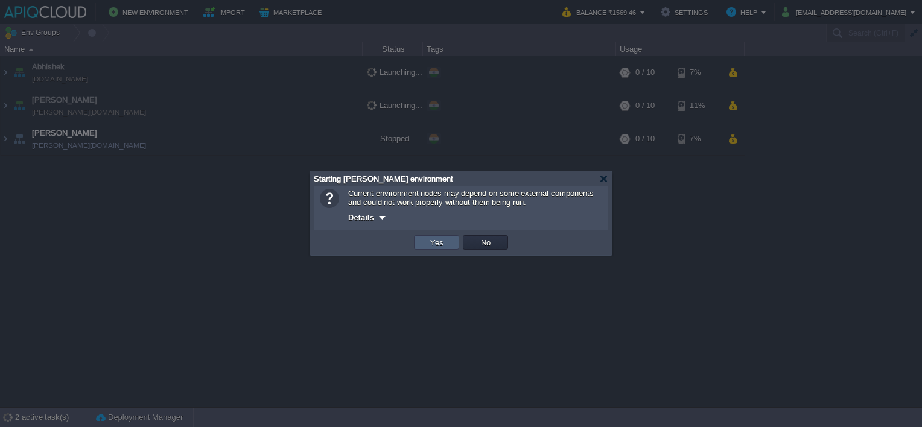
click at [436, 241] on button "Yes" at bounding box center [436, 242] width 21 height 11
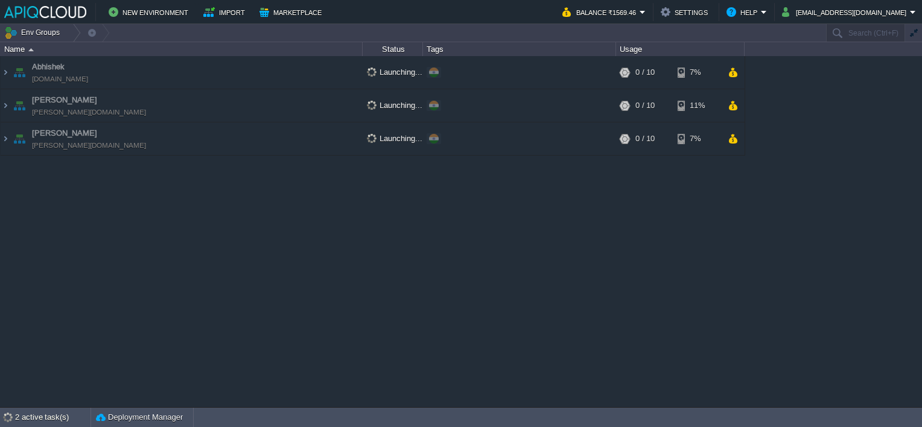
click at [431, 287] on div "Abhishek [DOMAIN_NAME] Launching... + Add to Env Group RAM 0% CPU 0% 0 / 10 7% …" at bounding box center [461, 231] width 922 height 351
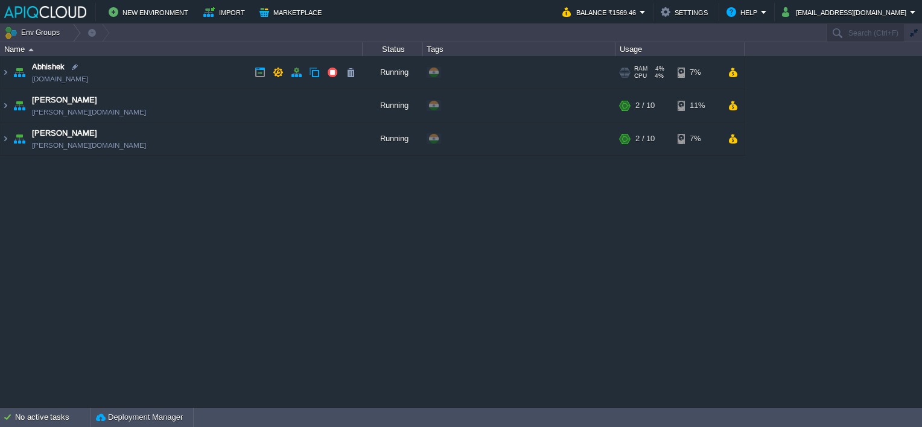
click at [230, 75] on td "Abhishek [DOMAIN_NAME]" at bounding box center [182, 72] width 362 height 33
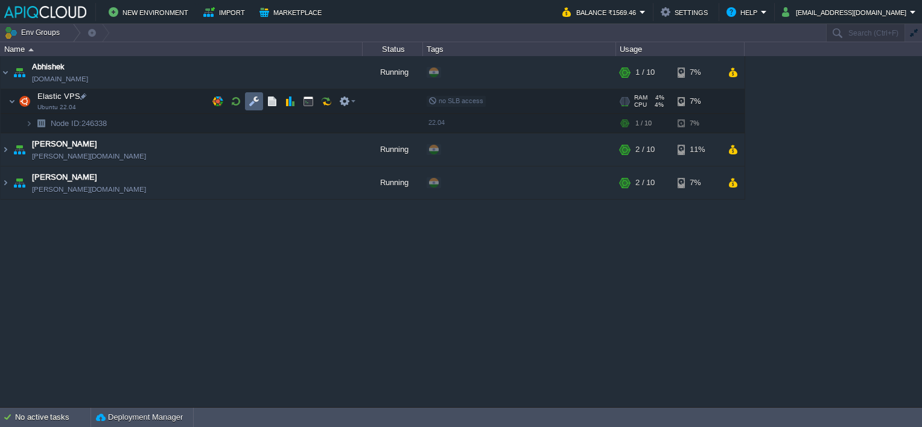
click at [251, 101] on button "button" at bounding box center [253, 101] width 11 height 11
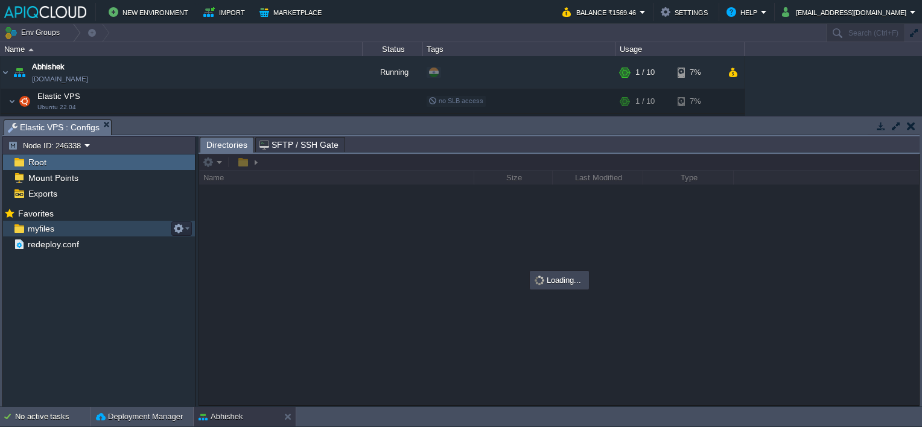
click at [40, 227] on span "myfiles" at bounding box center [40, 228] width 31 height 11
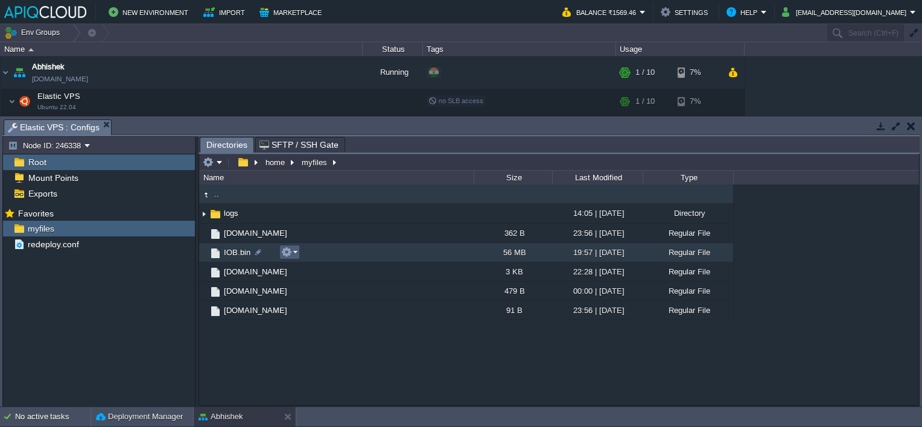
click at [293, 251] on em at bounding box center [289, 252] width 16 height 11
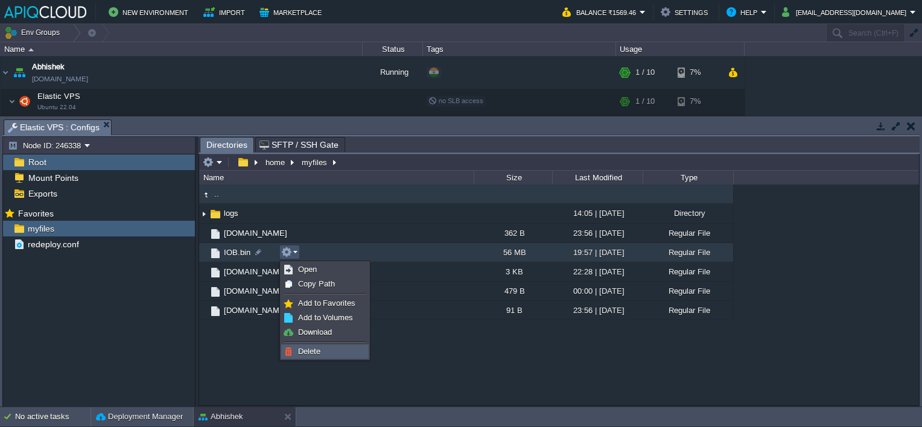
click at [309, 349] on span "Delete" at bounding box center [309, 351] width 22 height 9
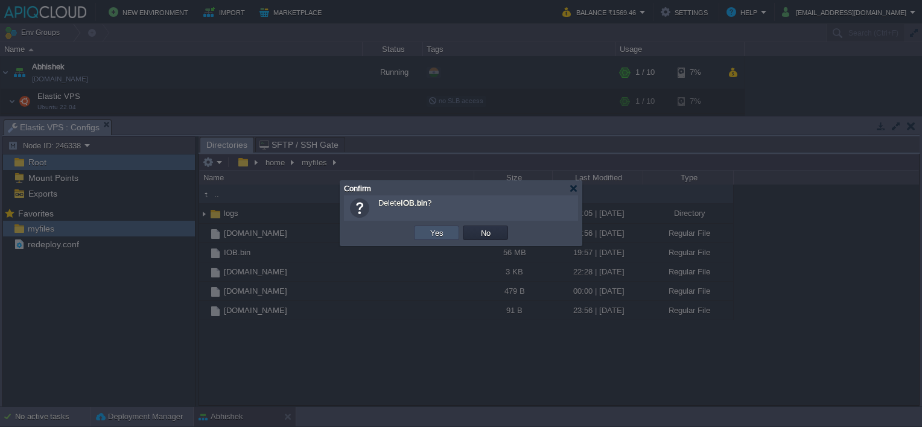
click at [431, 235] on button "Yes" at bounding box center [436, 232] width 21 height 11
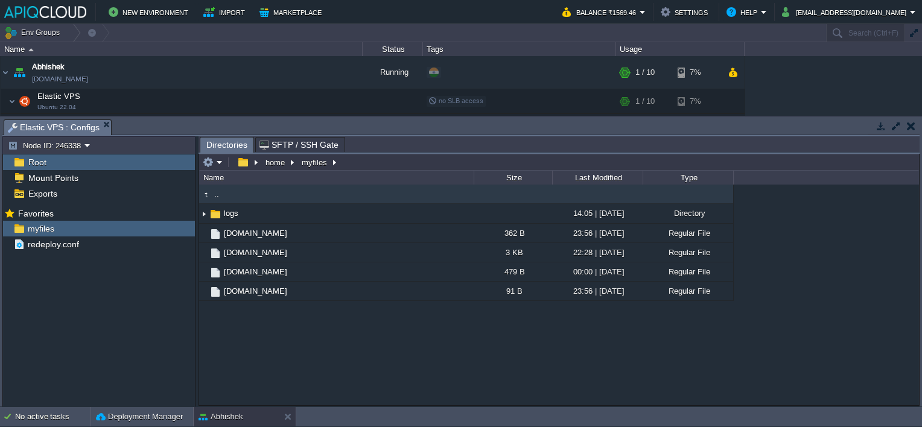
click at [914, 121] on button "button" at bounding box center [911, 126] width 8 height 11
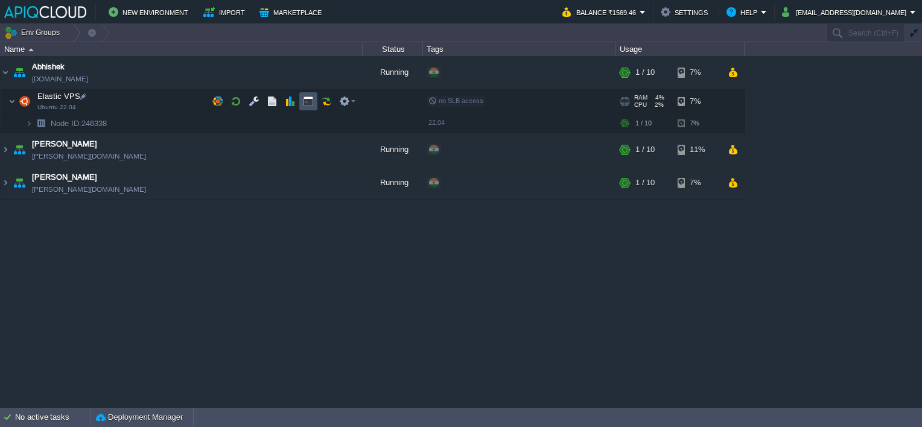
click at [309, 101] on button "button" at bounding box center [308, 101] width 11 height 11
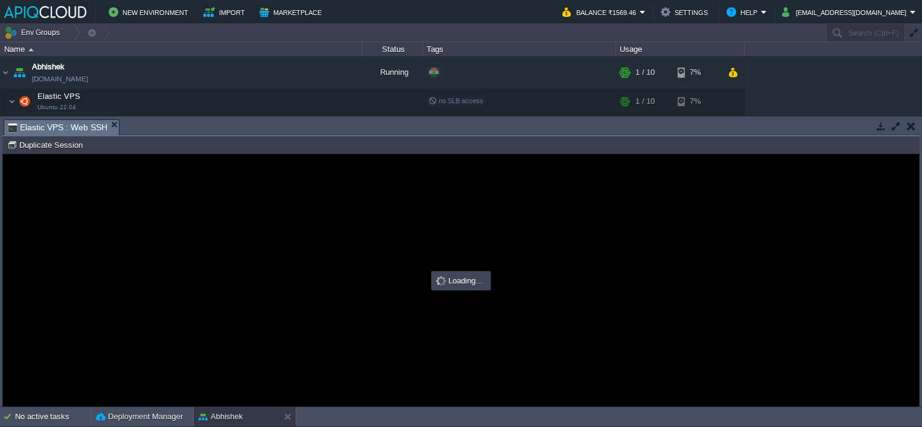
type input "#000000"
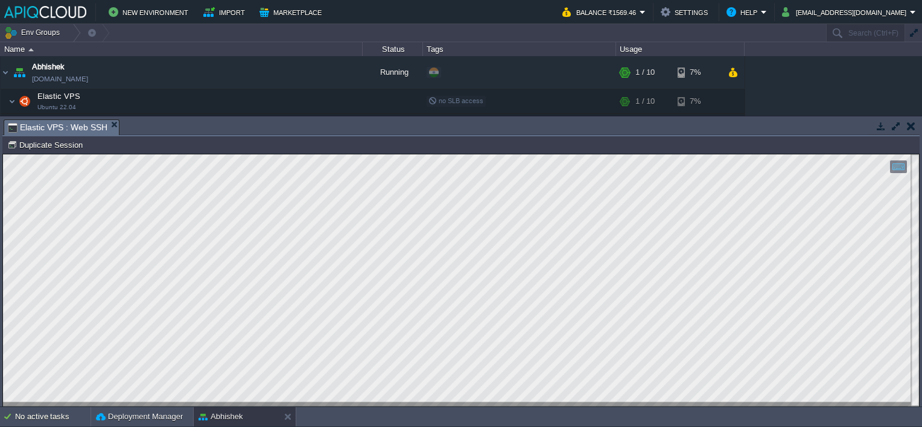
click at [911, 121] on button "button" at bounding box center [911, 126] width 8 height 11
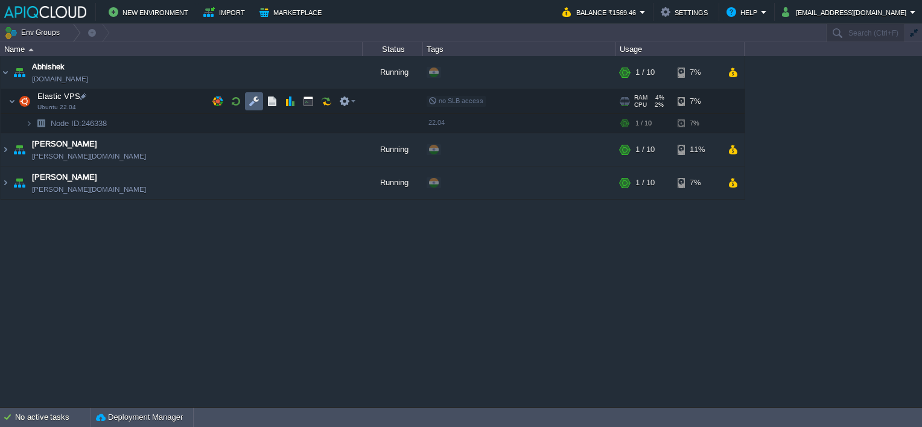
click at [248, 101] on td at bounding box center [254, 101] width 18 height 18
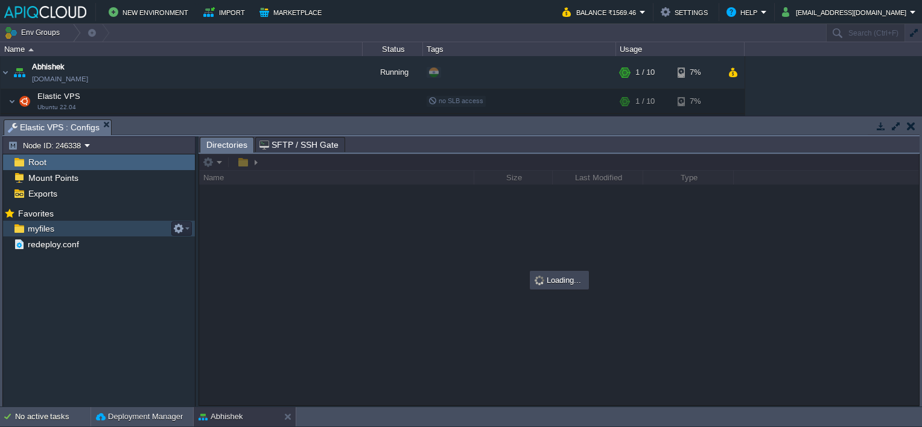
click at [38, 223] on span "myfiles" at bounding box center [40, 228] width 31 height 11
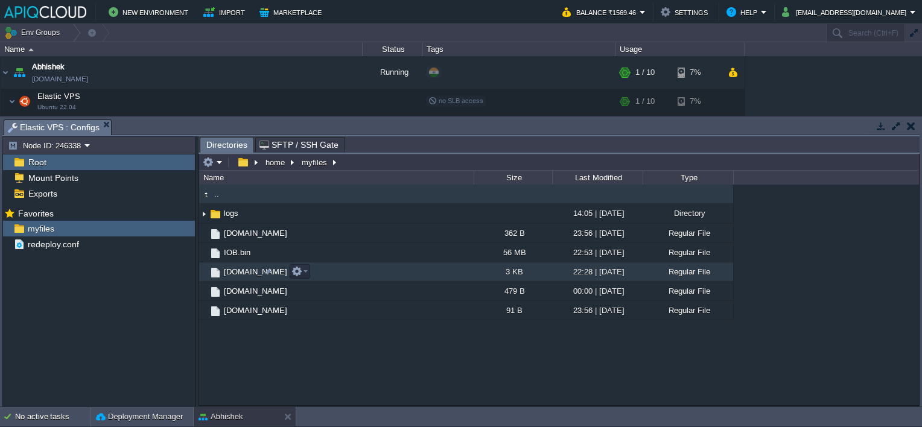
click at [231, 273] on span "[DOMAIN_NAME]" at bounding box center [255, 272] width 67 height 10
click at [232, 273] on span "[DOMAIN_NAME]" at bounding box center [255, 272] width 67 height 10
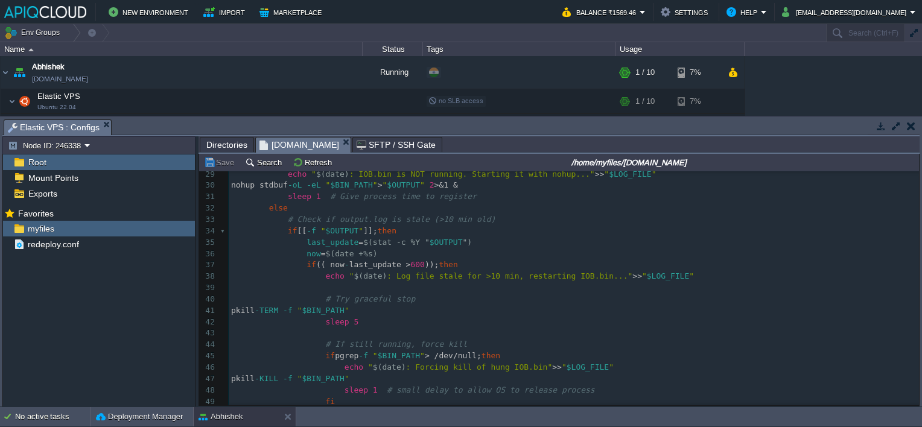
scroll to position [362, 0]
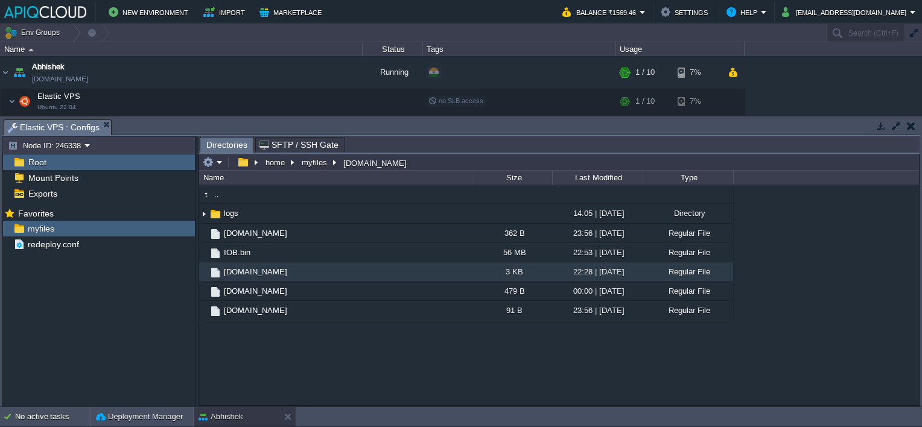
click at [912, 127] on button "button" at bounding box center [911, 126] width 8 height 11
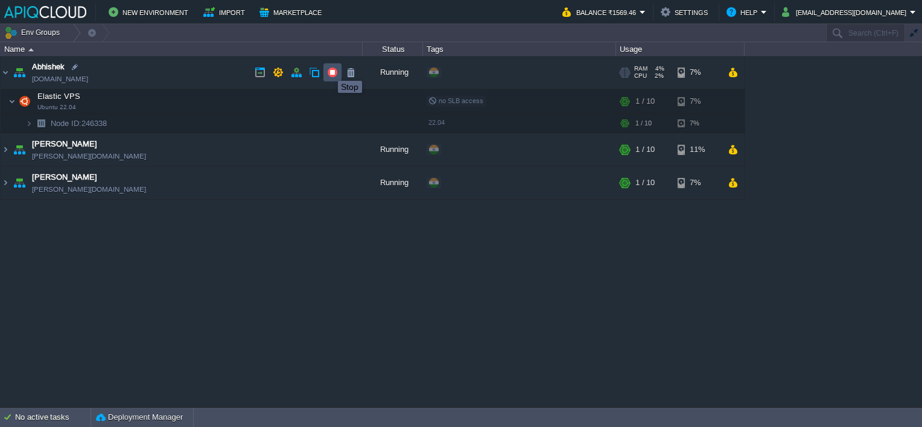
click at [329, 70] on button "button" at bounding box center [332, 72] width 11 height 11
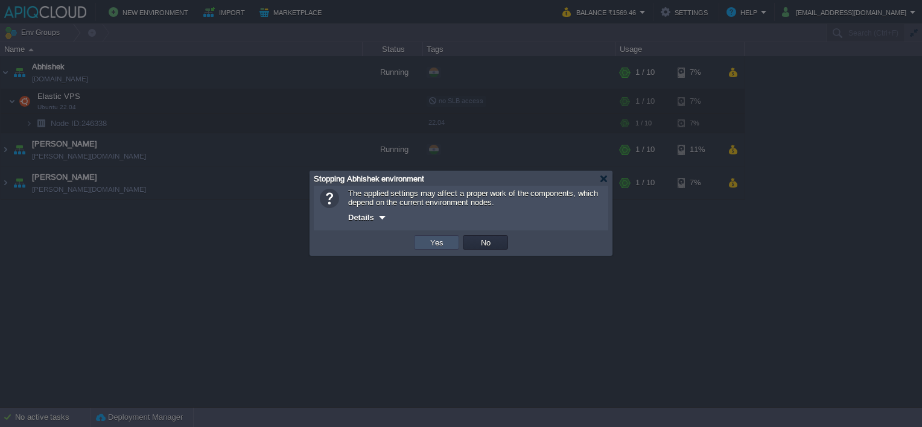
click at [429, 242] on button "Yes" at bounding box center [436, 242] width 21 height 11
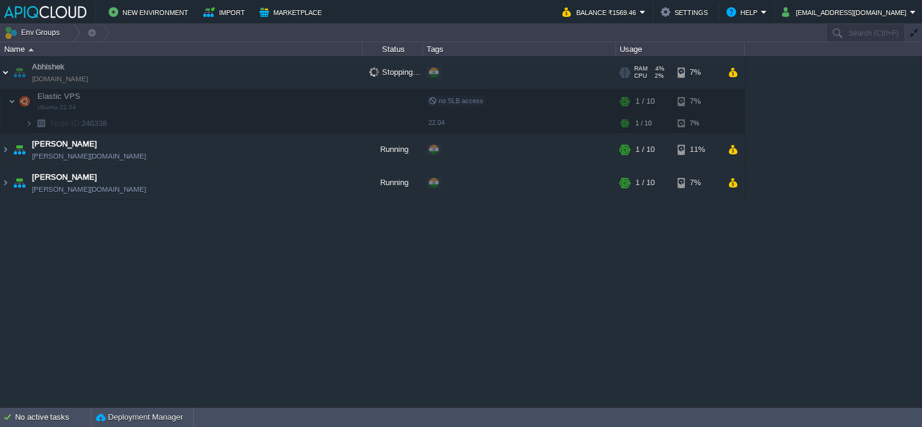
click at [5, 70] on img at bounding box center [6, 72] width 10 height 33
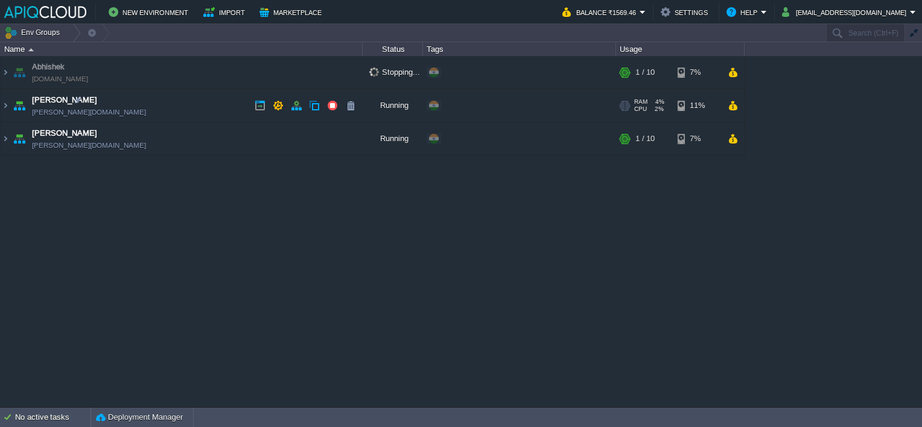
click at [195, 104] on td "Chaitanya [DOMAIN_NAME]" at bounding box center [182, 105] width 362 height 33
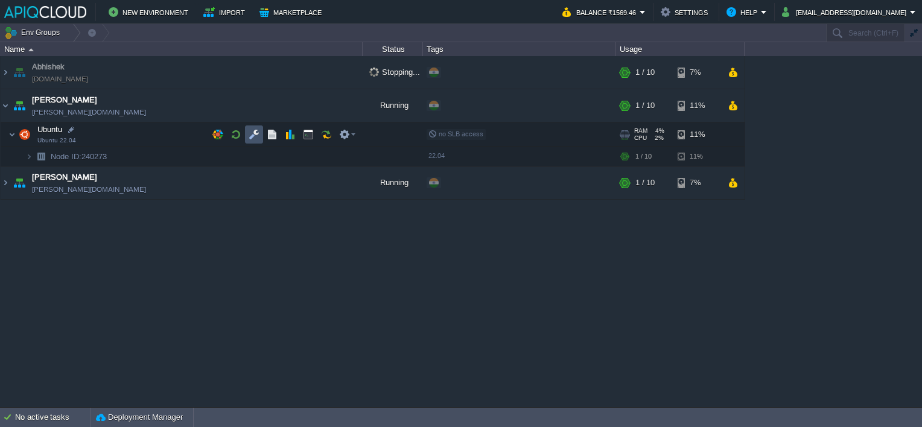
click at [253, 131] on button "button" at bounding box center [253, 134] width 11 height 11
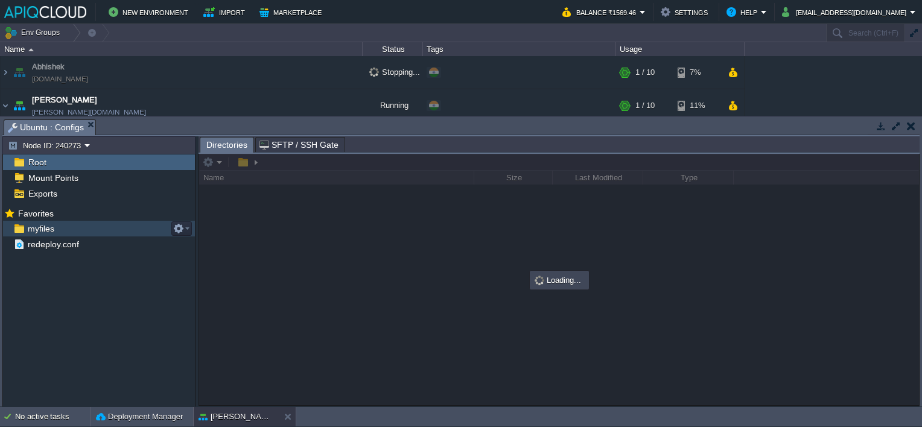
click at [41, 230] on span "myfiles" at bounding box center [40, 228] width 31 height 11
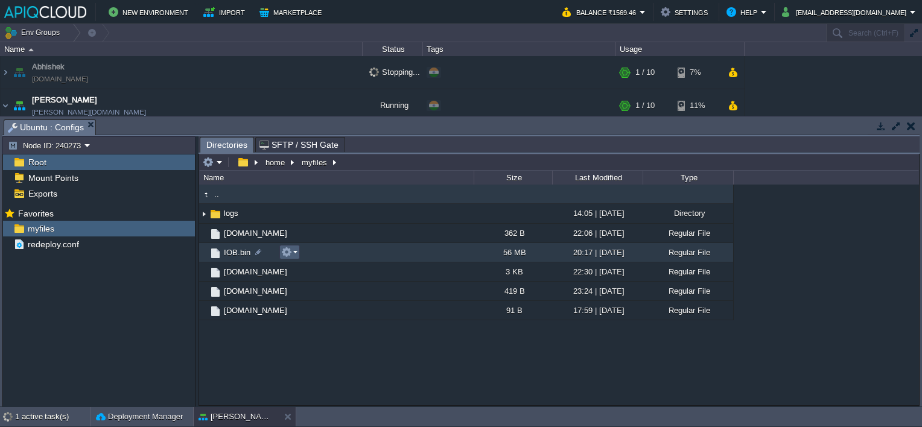
click at [296, 255] on em at bounding box center [289, 252] width 16 height 11
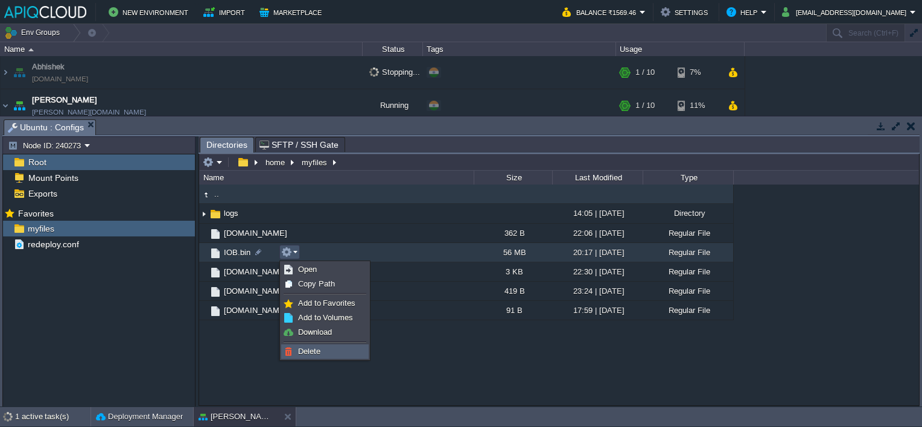
click at [311, 350] on span "Delete" at bounding box center [309, 351] width 22 height 9
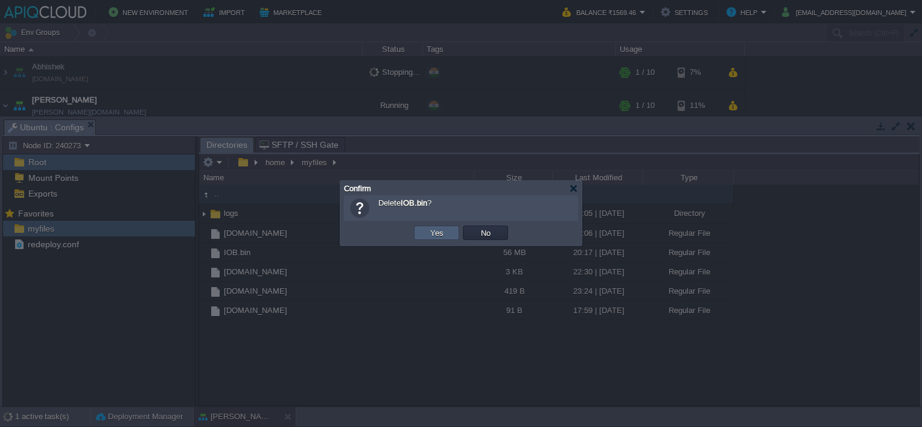
click at [434, 233] on button "Yes" at bounding box center [436, 232] width 21 height 11
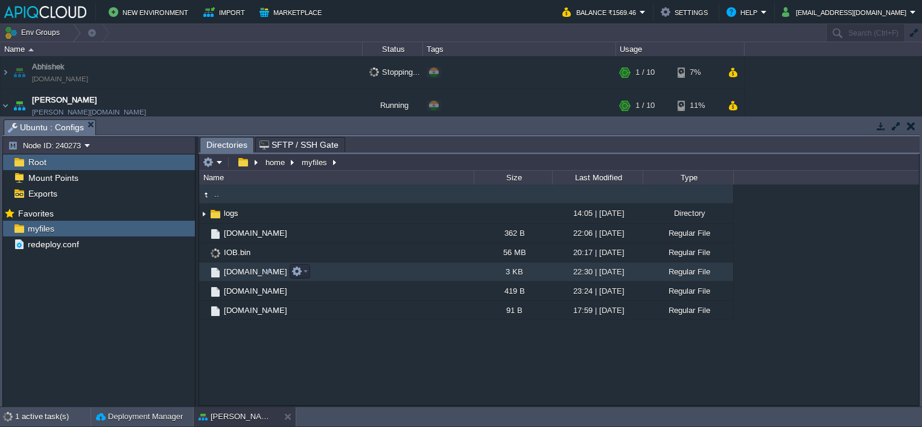
click at [232, 273] on span "[DOMAIN_NAME]" at bounding box center [255, 272] width 67 height 10
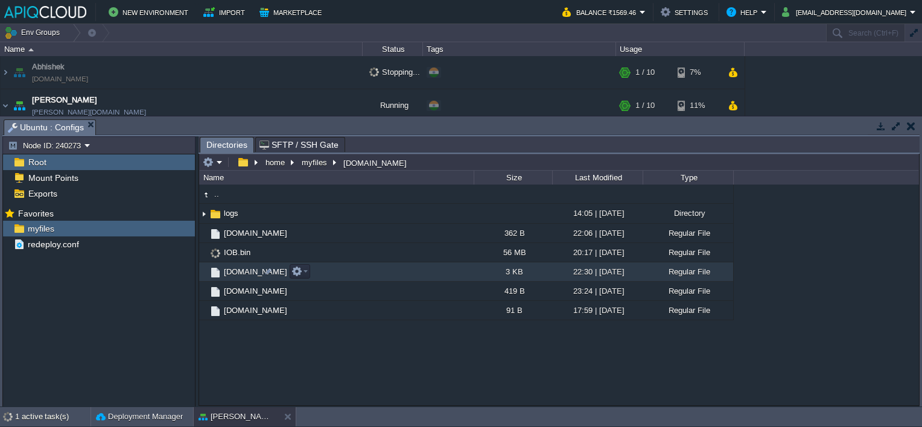
click at [232, 273] on span "[DOMAIN_NAME]" at bounding box center [255, 272] width 67 height 10
click at [220, 144] on span "Directories" at bounding box center [226, 145] width 41 height 15
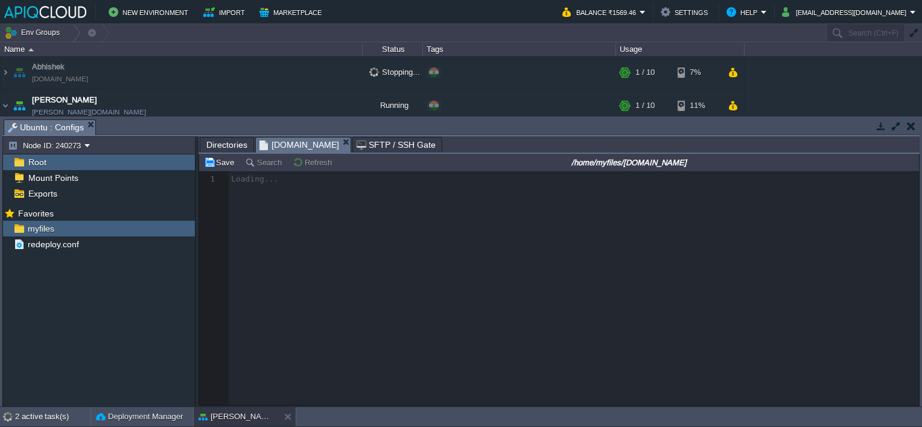
click at [271, 144] on span "[DOMAIN_NAME]" at bounding box center [299, 145] width 80 height 15
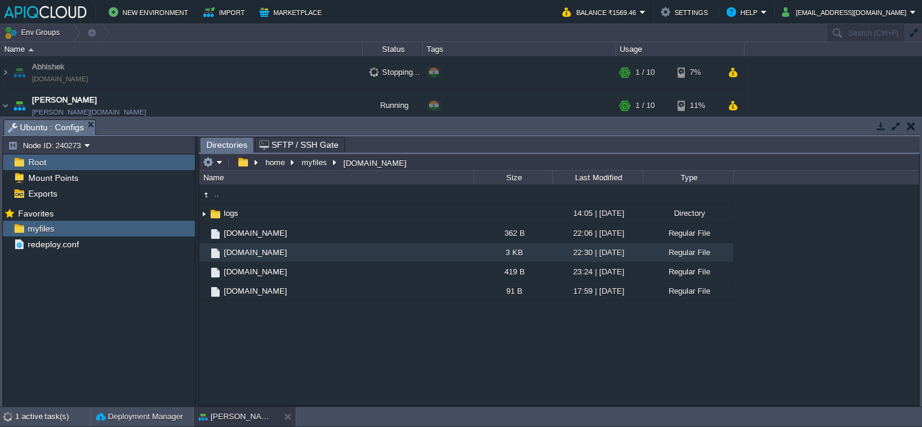
click at [916, 129] on td at bounding box center [910, 126] width 15 height 14
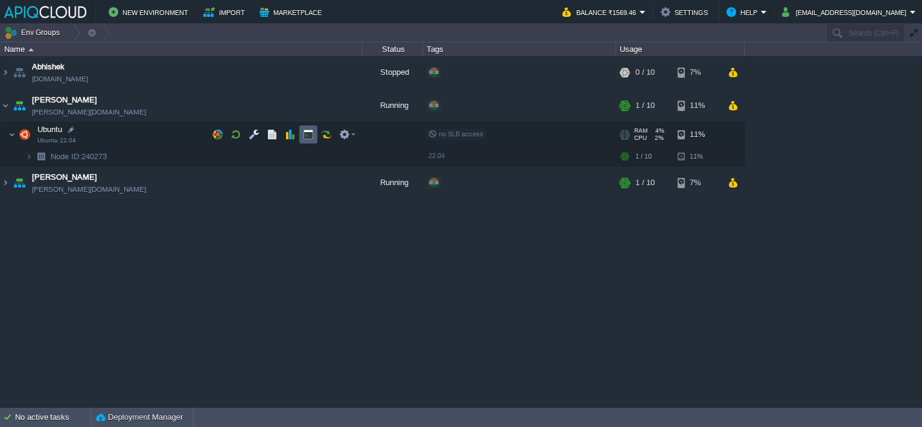
click at [310, 130] on button "button" at bounding box center [308, 134] width 11 height 11
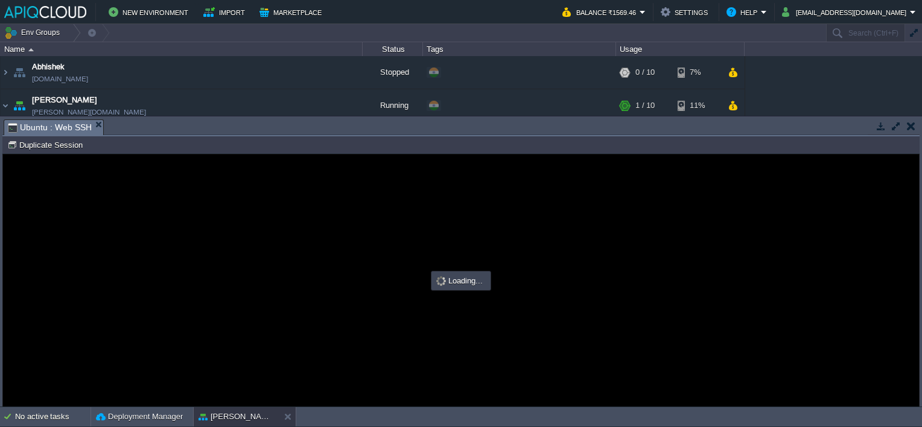
scroll to position [0, 0]
type input "#000000"
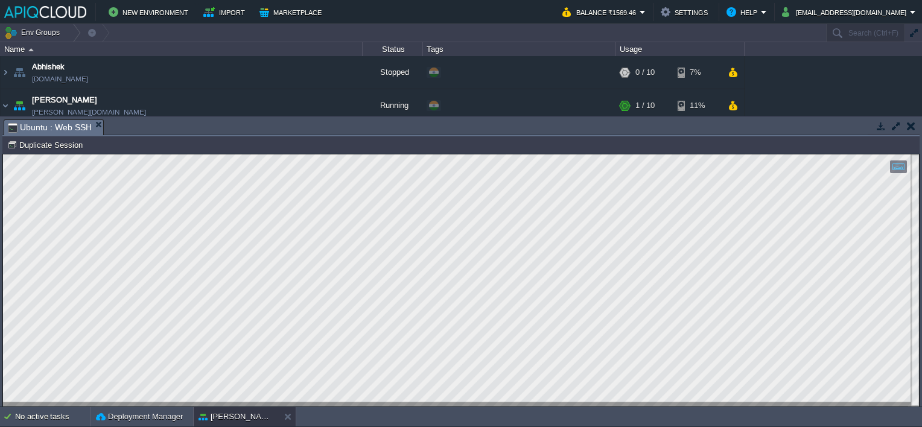
click at [907, 128] on button "button" at bounding box center [911, 126] width 8 height 11
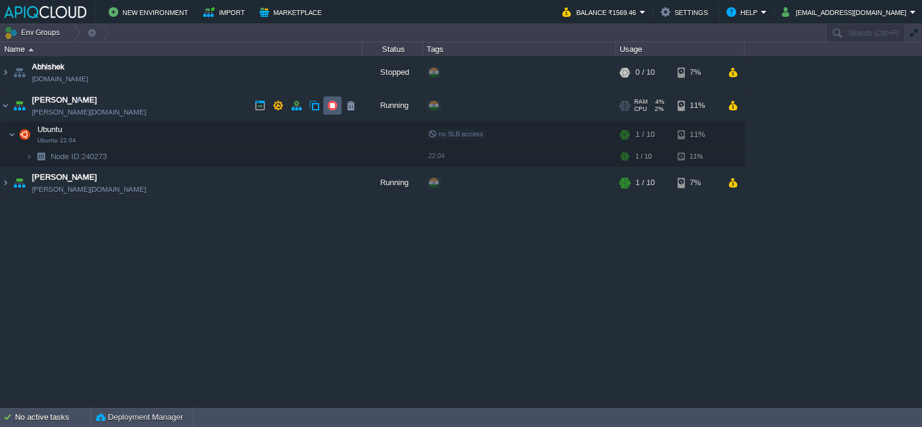
click at [335, 104] on button "button" at bounding box center [332, 105] width 11 height 11
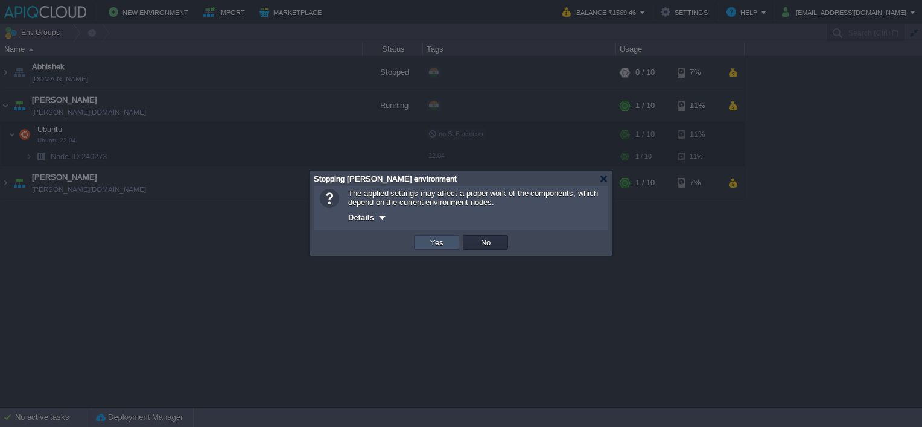
click at [440, 241] on button "Yes" at bounding box center [436, 242] width 21 height 11
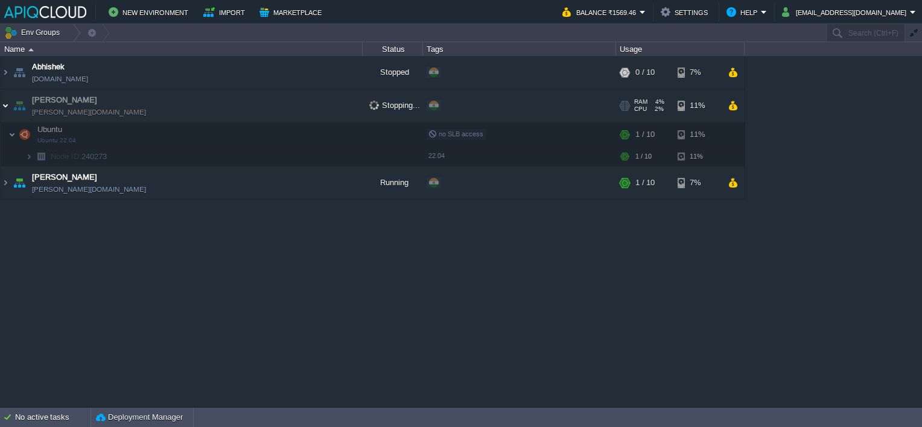
click at [8, 105] on img at bounding box center [6, 105] width 10 height 33
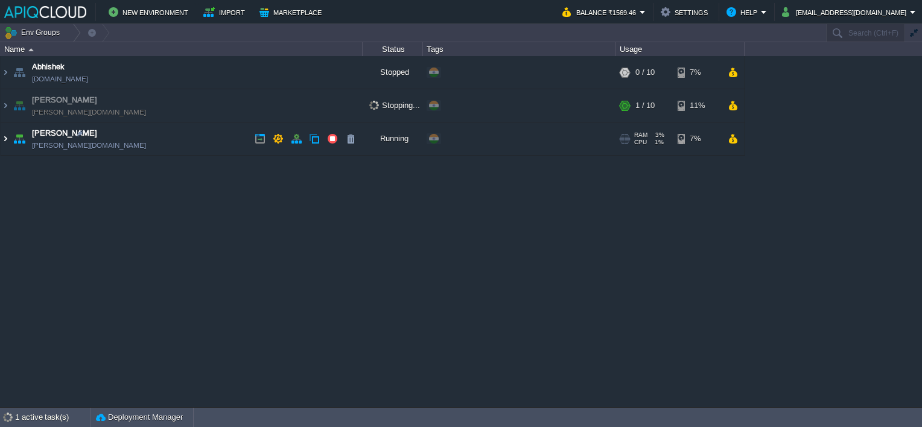
click at [8, 139] on img at bounding box center [6, 138] width 10 height 33
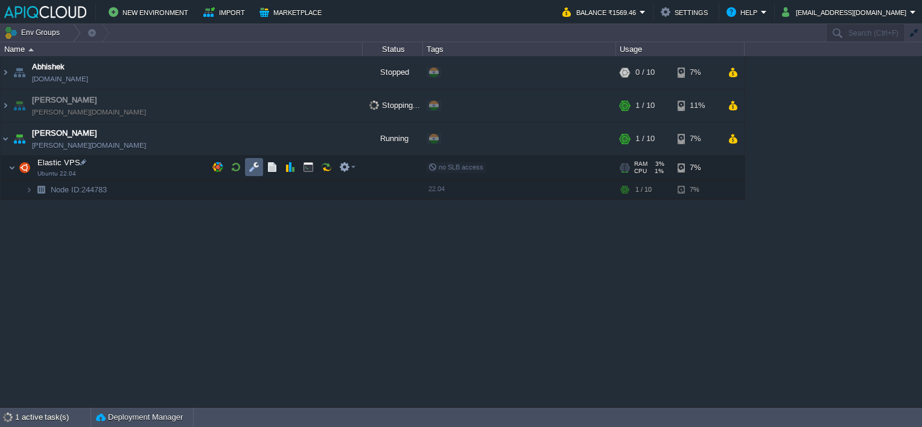
click at [251, 166] on button "button" at bounding box center [253, 167] width 11 height 11
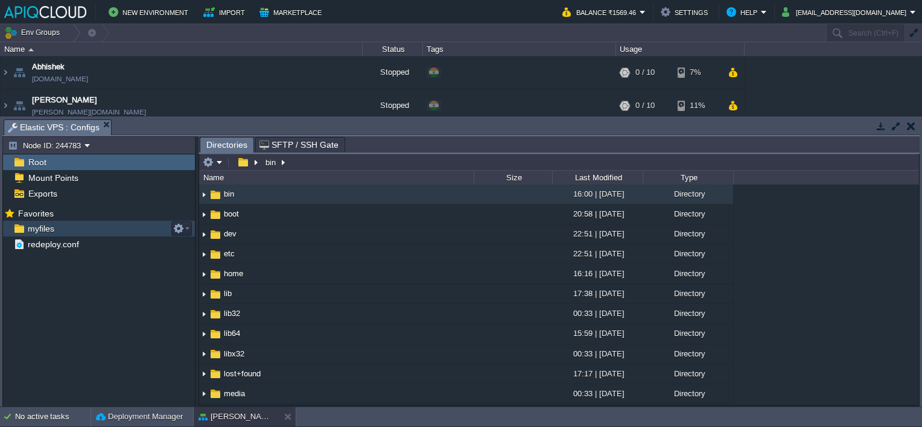
click at [36, 228] on span "myfiles" at bounding box center [40, 228] width 31 height 11
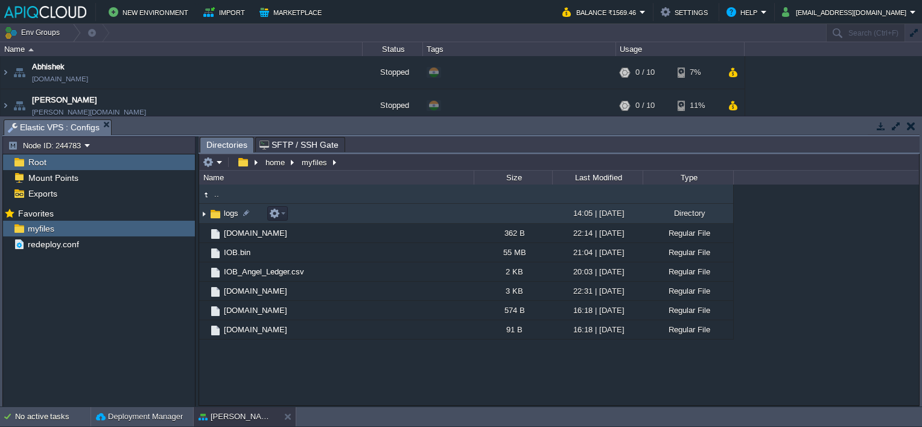
click at [203, 215] on img at bounding box center [204, 213] width 10 height 19
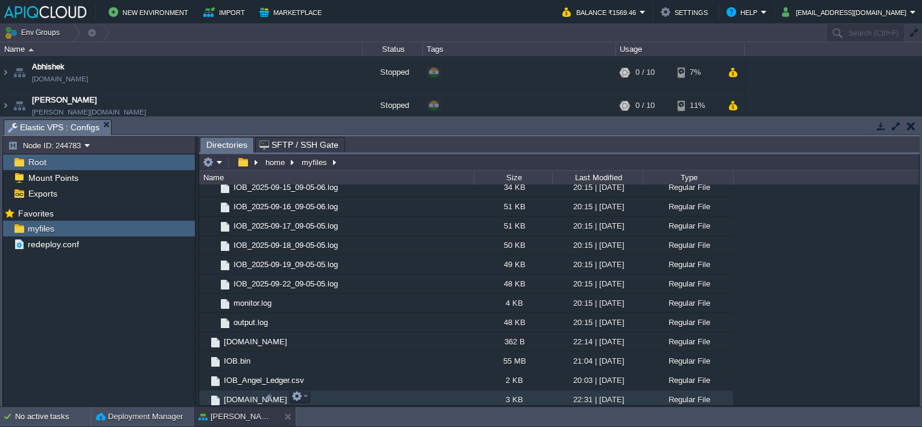
scroll to position [302, 0]
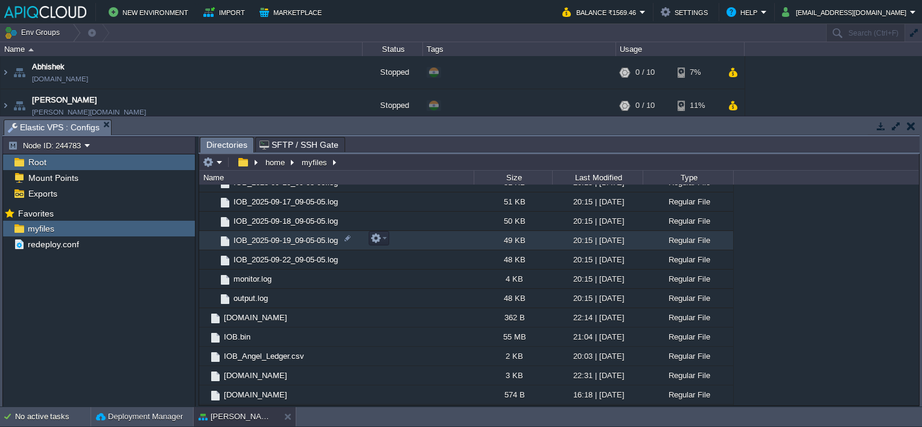
click at [285, 236] on span "IOB_2025-09-19_09-05-05.log" at bounding box center [286, 240] width 108 height 10
click at [215, 139] on span "Directories" at bounding box center [226, 145] width 41 height 15
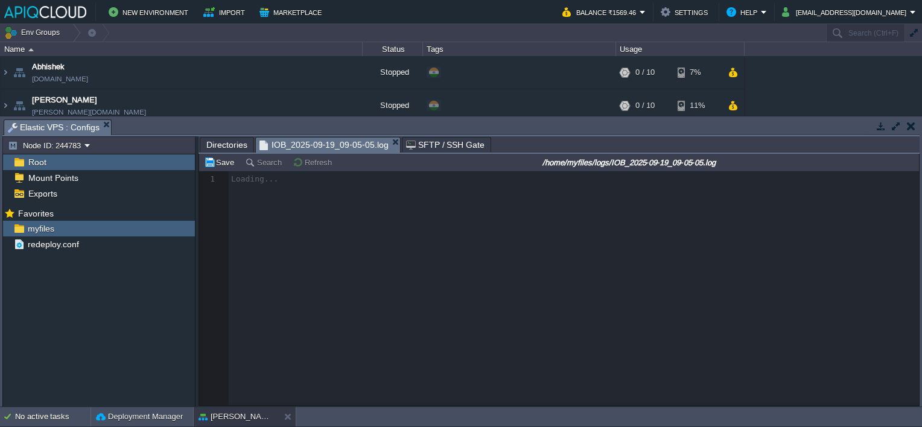
click at [314, 145] on span "IOB_2025-09-19_09-05-05.log" at bounding box center [323, 145] width 129 height 15
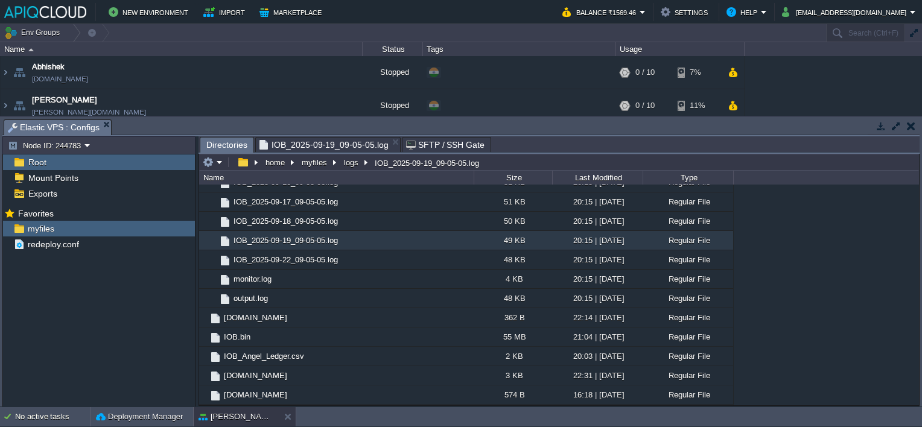
click at [232, 149] on span "Directories" at bounding box center [226, 145] width 41 height 15
click at [325, 145] on span "IOB_2025-09-19_09-05-05.log" at bounding box center [323, 145] width 129 height 14
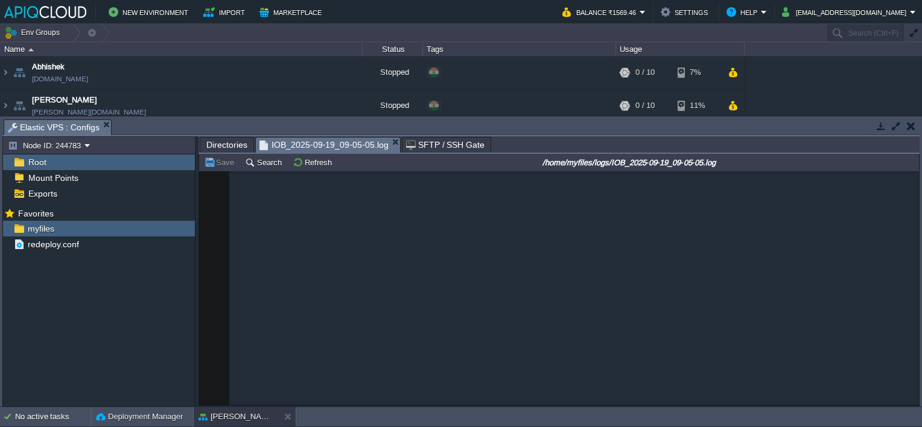
scroll to position [0, 0]
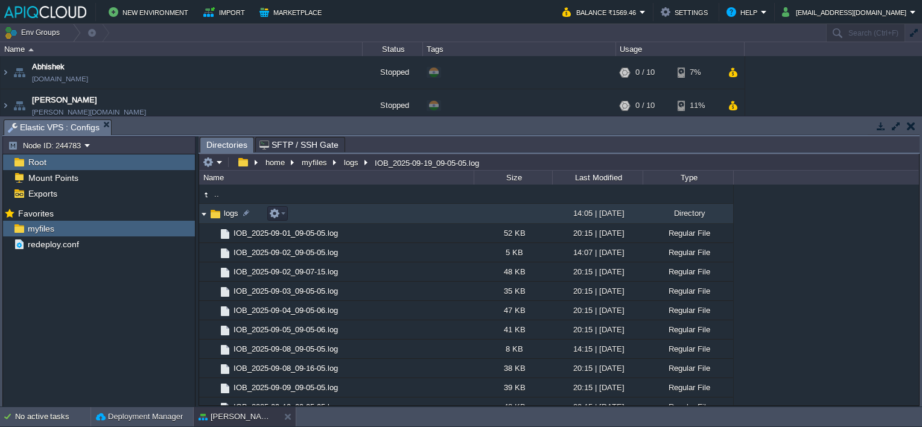
click at [203, 213] on img at bounding box center [204, 213] width 10 height 19
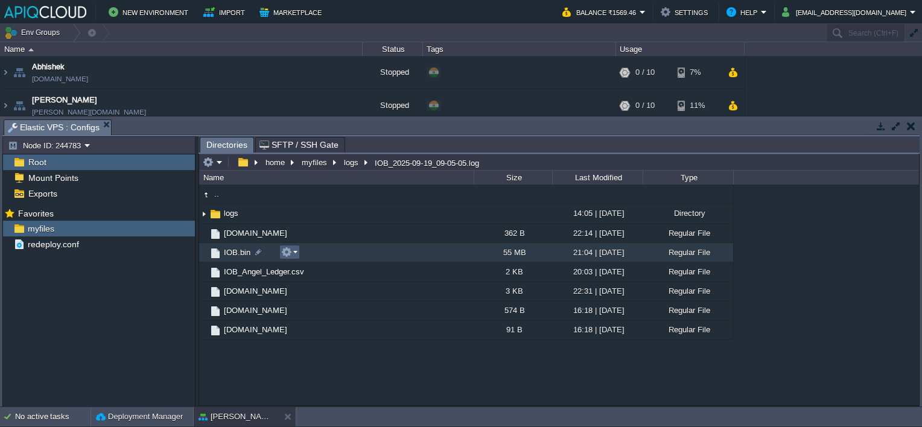
click at [293, 251] on em at bounding box center [289, 252] width 16 height 11
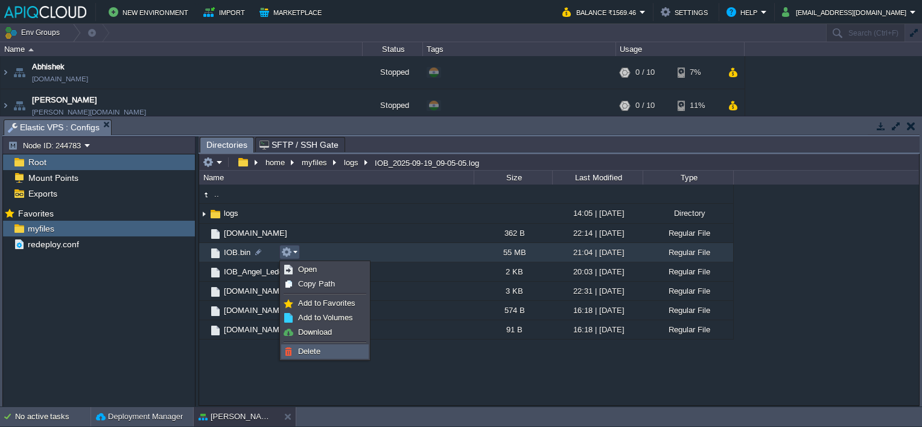
click at [314, 353] on span "Delete" at bounding box center [309, 351] width 22 height 9
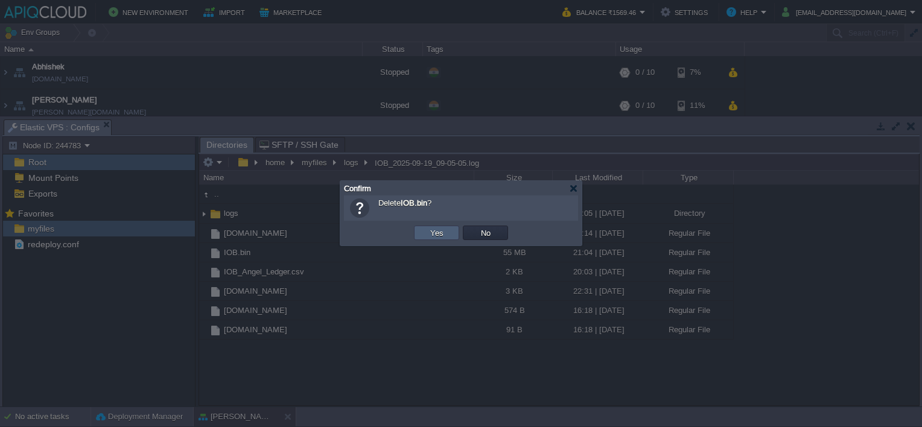
click at [437, 234] on button "Yes" at bounding box center [436, 232] width 21 height 11
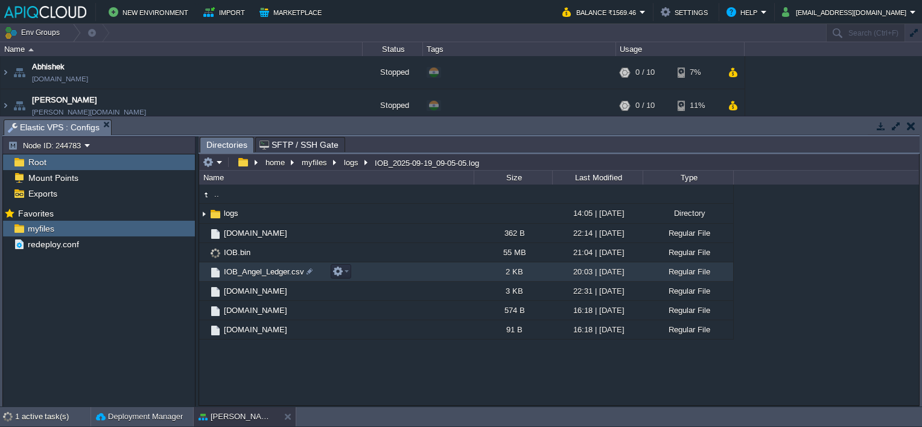
click at [273, 269] on div ".. logs 14:05 | [DATE] Directory .. IOB_2025-09-01_09-05-05.log 52 KB 20:15 | […" at bounding box center [559, 295] width 720 height 221
click at [273, 269] on div at bounding box center [268, 271] width 11 height 11
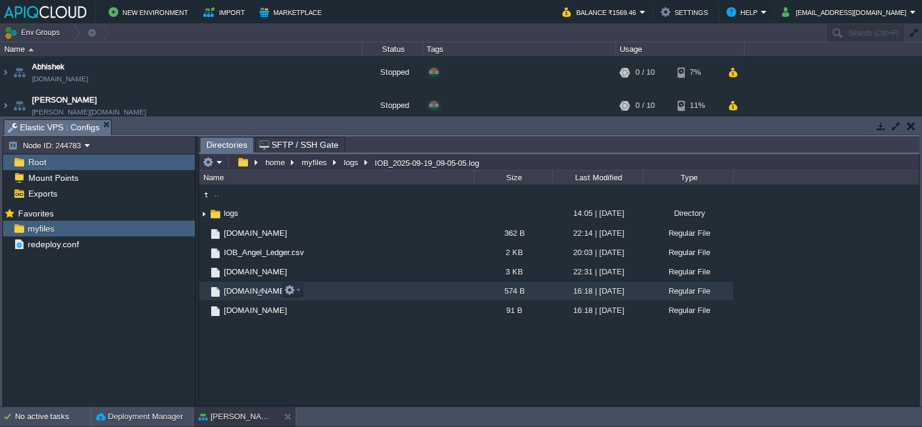
click at [304, 362] on div ".. logs 14:05 | [DATE] Directory .. IOB_2025-09-01_09-05-05.log 52 KB 20:15 | […" at bounding box center [559, 295] width 720 height 221
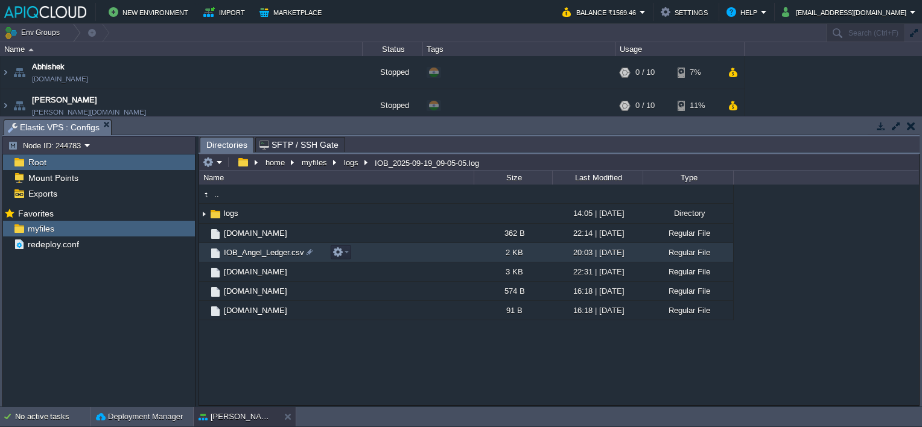
click at [270, 252] on span "IOB_Angel_Ledger.csv" at bounding box center [264, 252] width 84 height 10
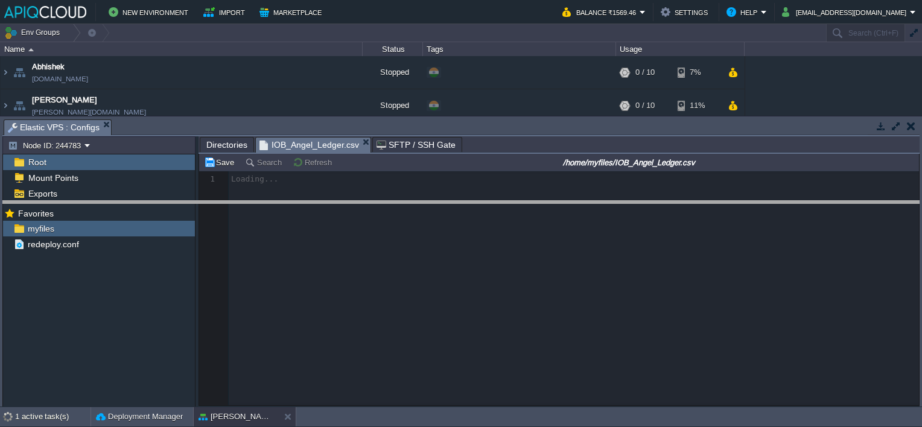
drag, startPoint x: 346, startPoint y: 124, endPoint x: 343, endPoint y: 205, distance: 81.5
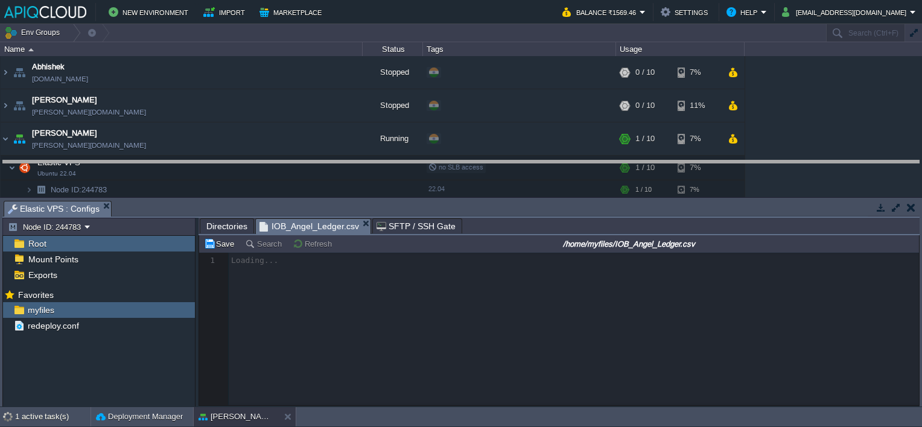
drag, startPoint x: 343, startPoint y: 203, endPoint x: 345, endPoint y: 162, distance: 40.5
click at [345, 162] on body "New Environment Import Marketplace Bonus ₹0.00 Upgrade Account Balance ₹1569.46…" at bounding box center [461, 213] width 922 height 427
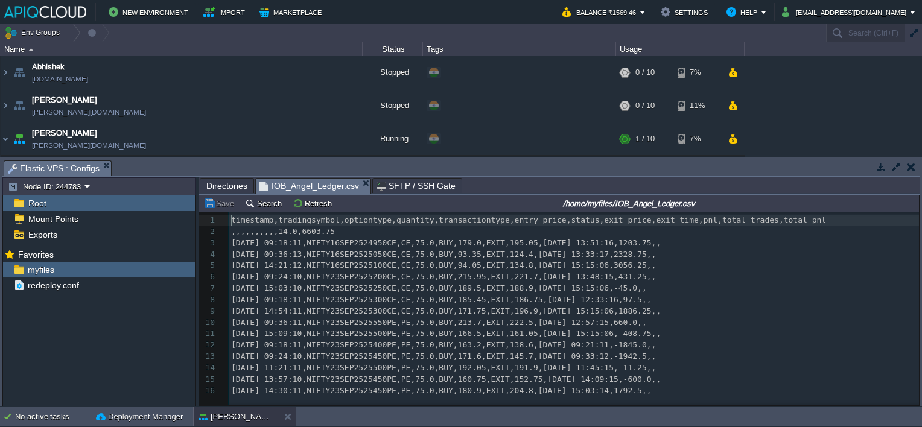
click at [911, 170] on button "button" at bounding box center [911, 167] width 8 height 11
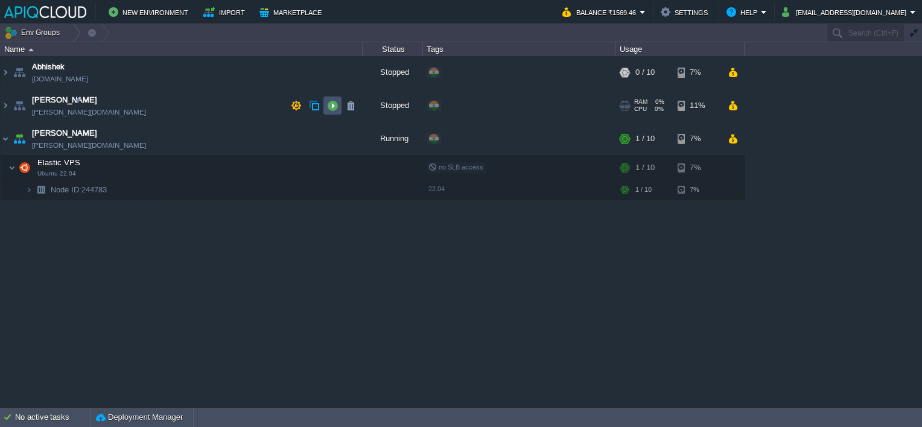
click at [336, 106] on button "button" at bounding box center [332, 105] width 11 height 11
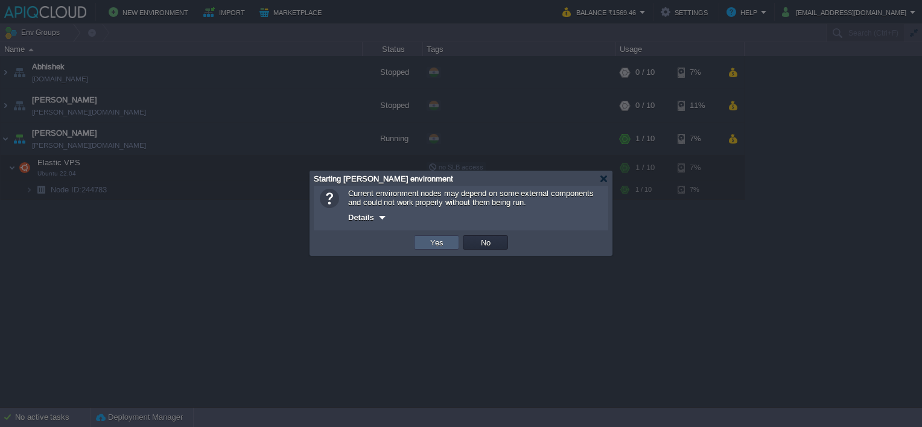
click at [431, 246] on button "Yes" at bounding box center [436, 242] width 21 height 11
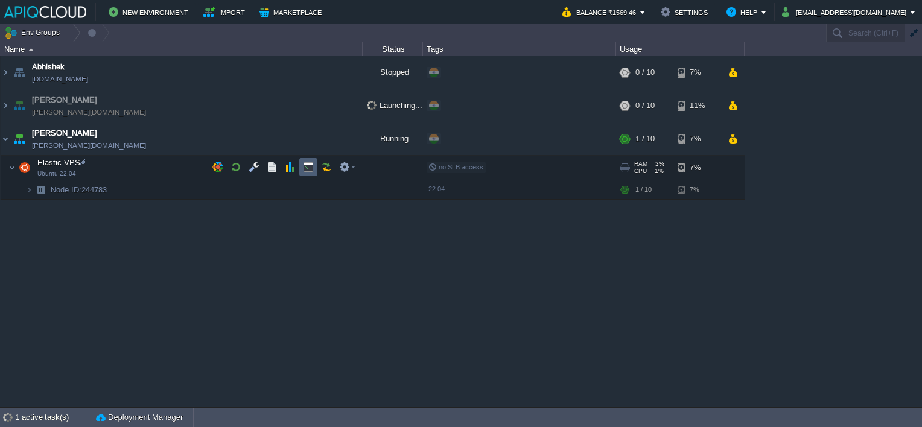
click at [311, 164] on button "button" at bounding box center [308, 167] width 11 height 11
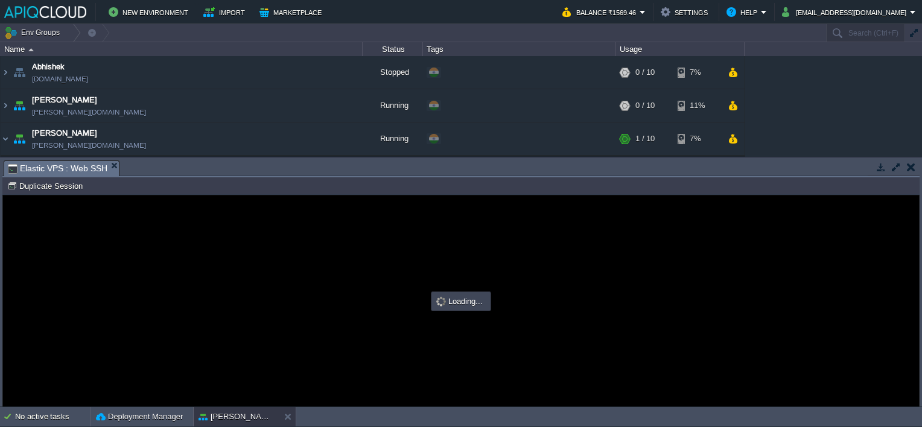
type input "#000000"
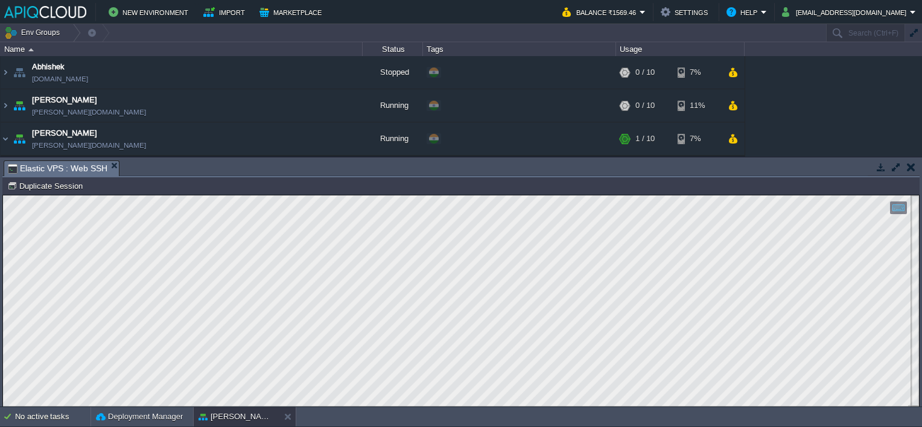
click at [907, 168] on button "button" at bounding box center [911, 167] width 8 height 11
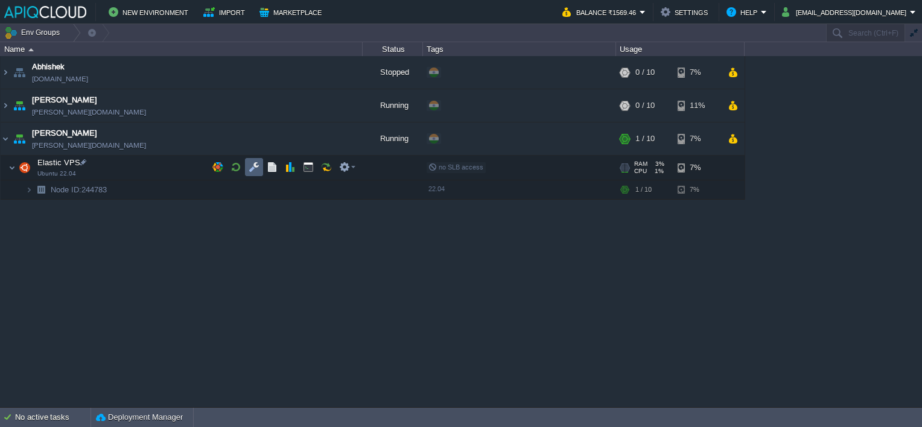
click at [252, 166] on button "button" at bounding box center [253, 167] width 11 height 11
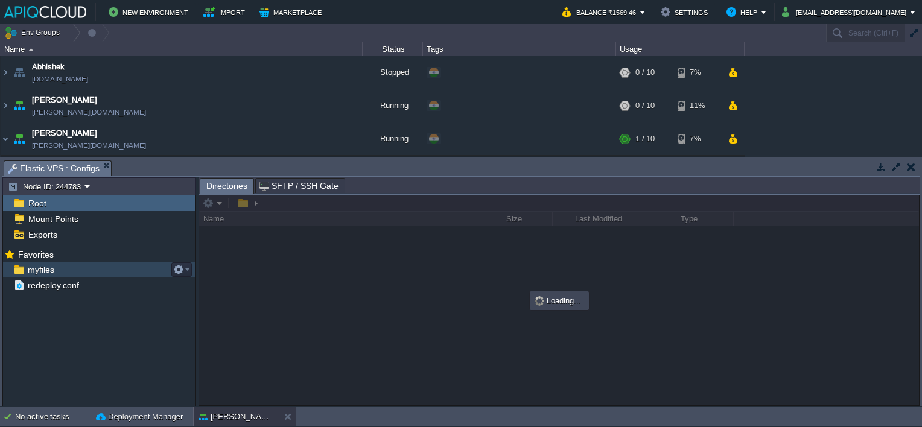
click at [36, 265] on span "myfiles" at bounding box center [40, 269] width 31 height 11
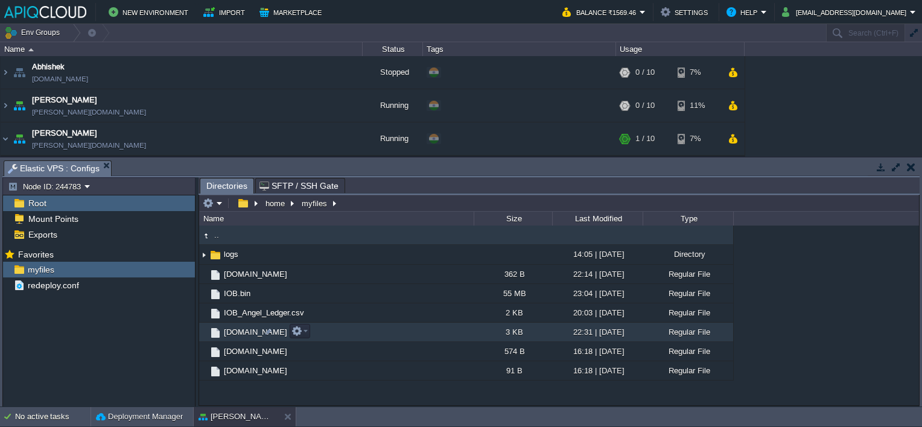
click at [244, 329] on span "[DOMAIN_NAME]" at bounding box center [255, 332] width 67 height 10
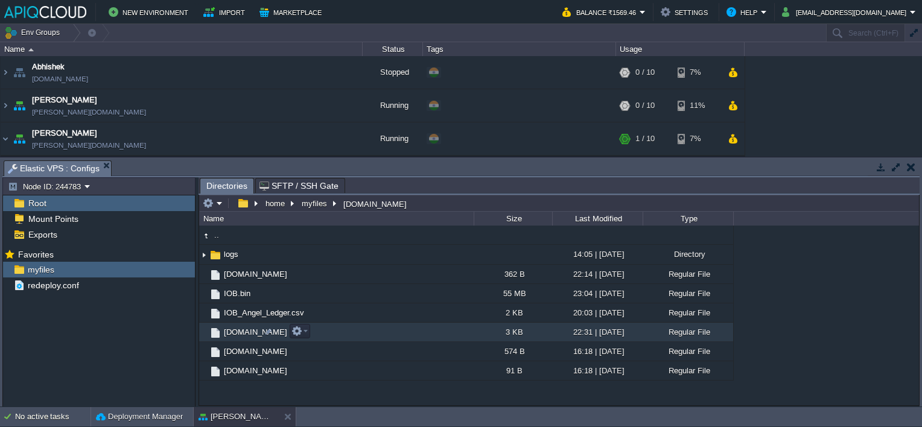
click at [244, 329] on span "[DOMAIN_NAME]" at bounding box center [255, 332] width 67 height 10
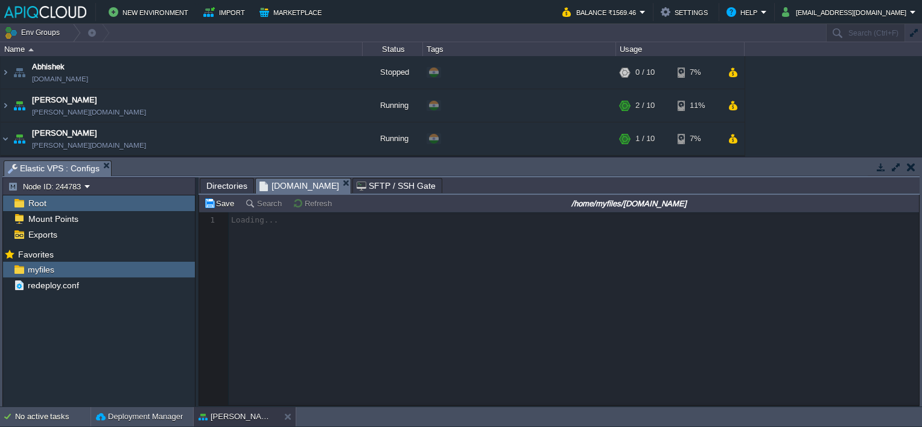
scroll to position [4, 0]
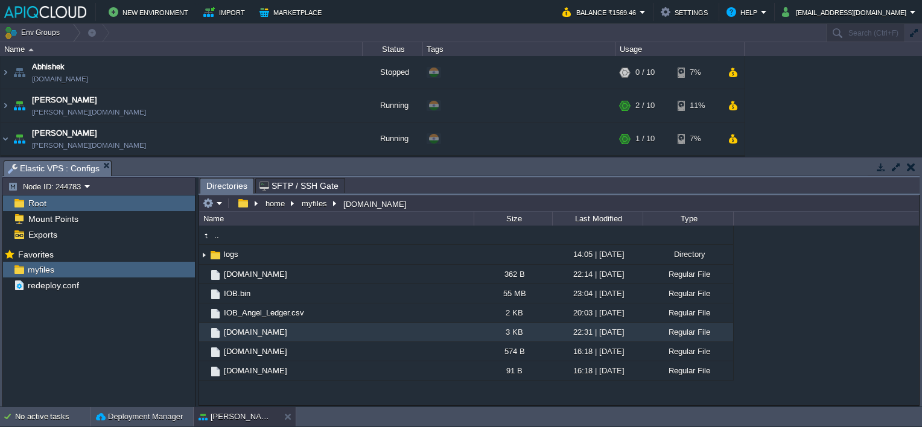
click at [912, 169] on button "button" at bounding box center [911, 167] width 8 height 11
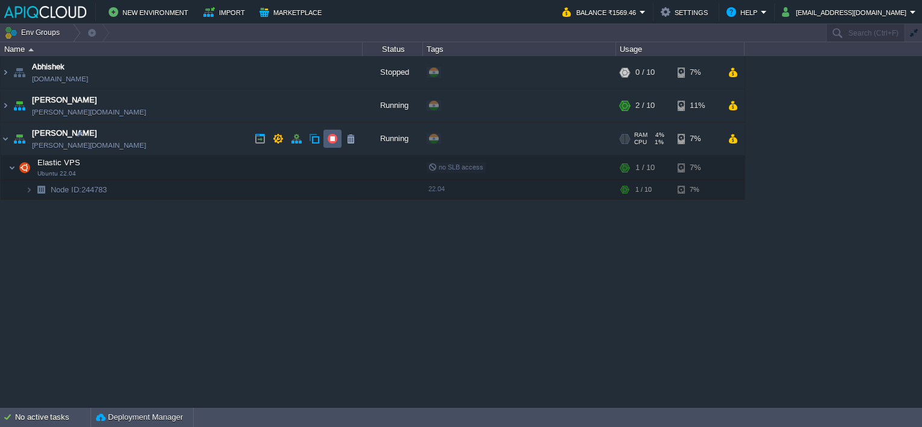
click at [329, 138] on button "button" at bounding box center [332, 138] width 11 height 11
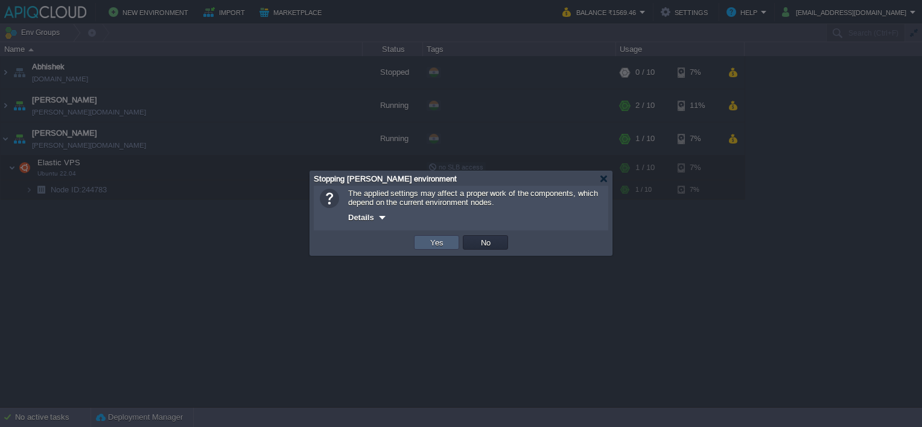
click at [425, 240] on td "Yes" at bounding box center [436, 242] width 45 height 14
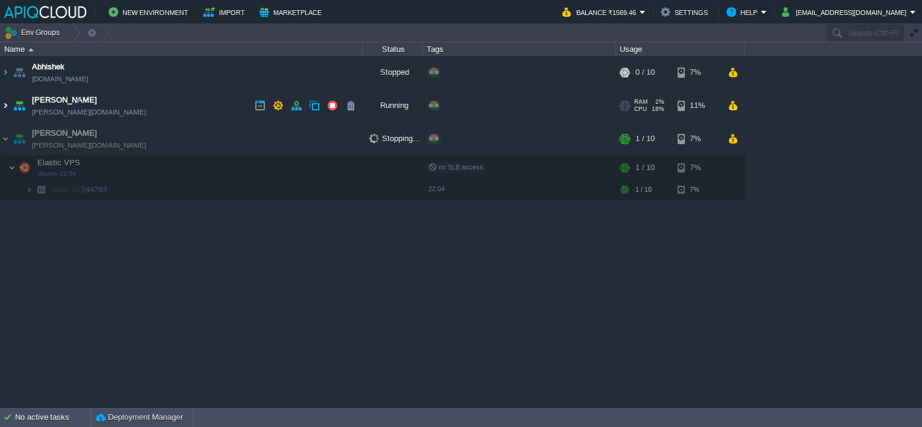
drag, startPoint x: 2, startPoint y: 106, endPoint x: 11, endPoint y: 106, distance: 9.1
click at [2, 106] on img at bounding box center [6, 105] width 10 height 33
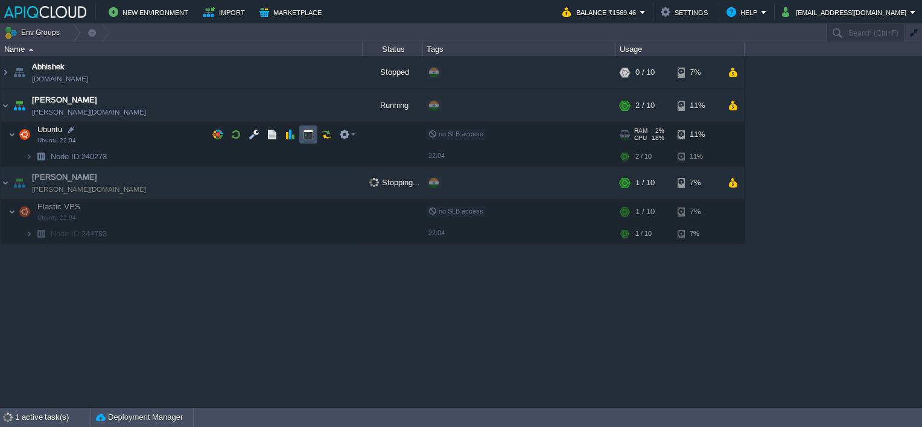
click at [306, 134] on button "button" at bounding box center [308, 134] width 11 height 11
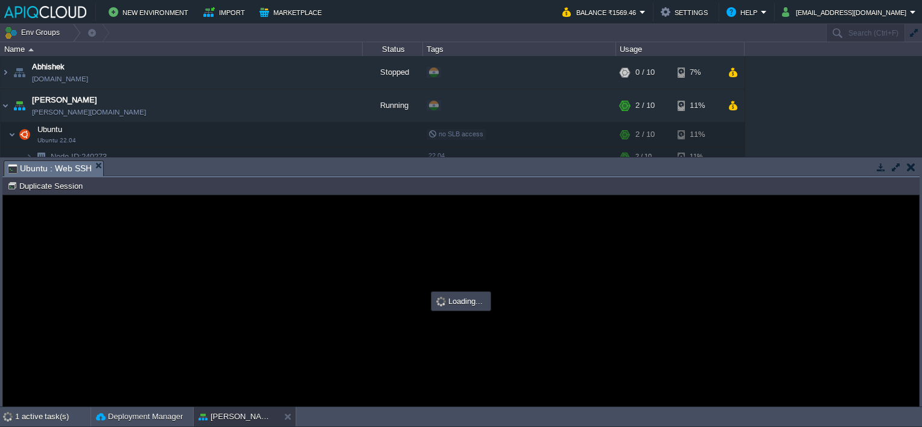
scroll to position [0, 0]
type input "#000000"
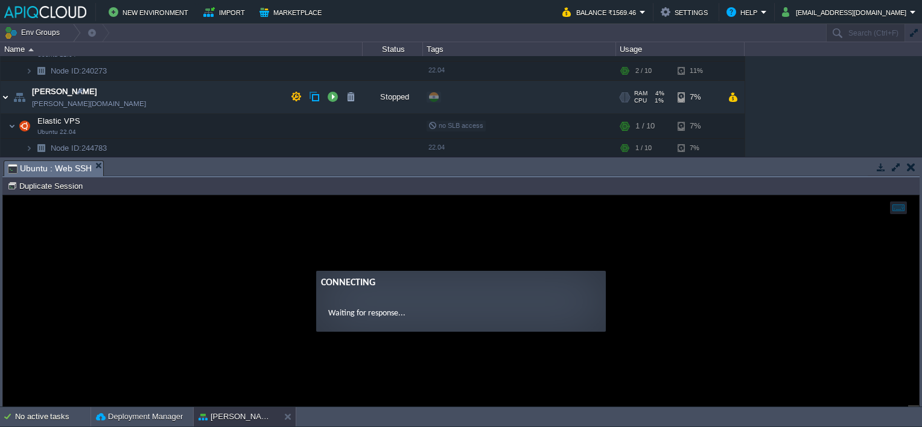
click at [4, 93] on img at bounding box center [6, 97] width 10 height 33
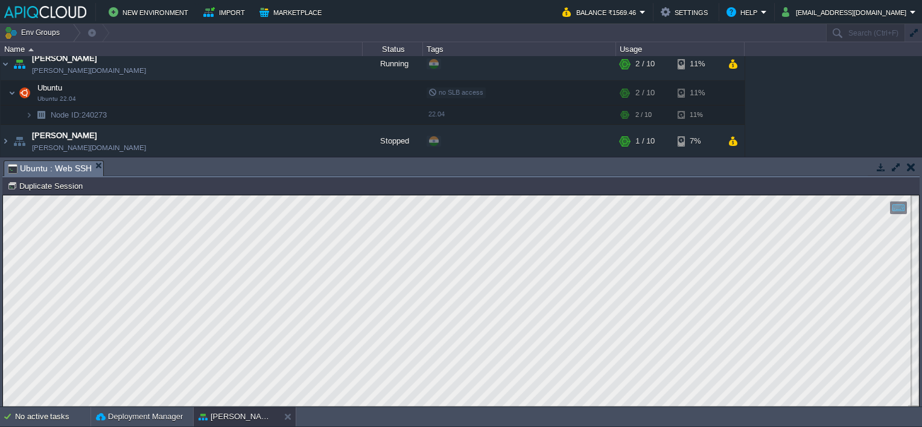
click at [910, 169] on button "button" at bounding box center [911, 167] width 8 height 11
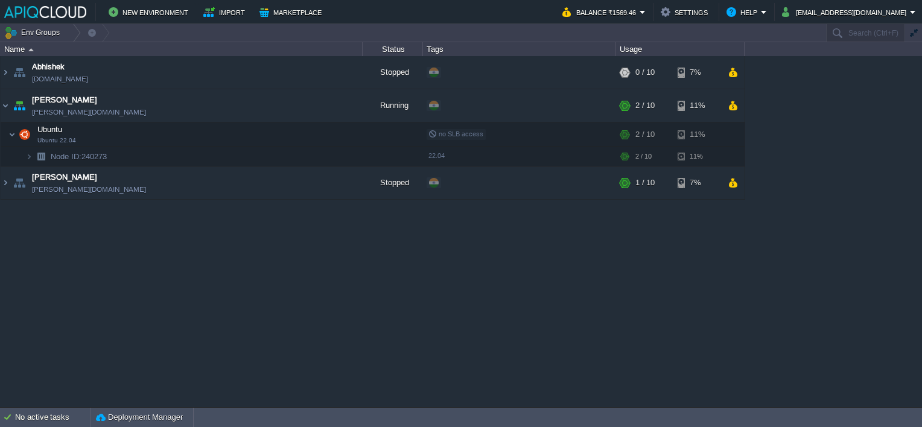
scroll to position [0, 0]
click at [426, 291] on div "Abhishek [DOMAIN_NAME] Stopped + Add to Env Group RAM 0% CPU 0% 0 / 10 7% Elast…" at bounding box center [461, 231] width 922 height 351
click at [4, 106] on img at bounding box center [6, 105] width 10 height 33
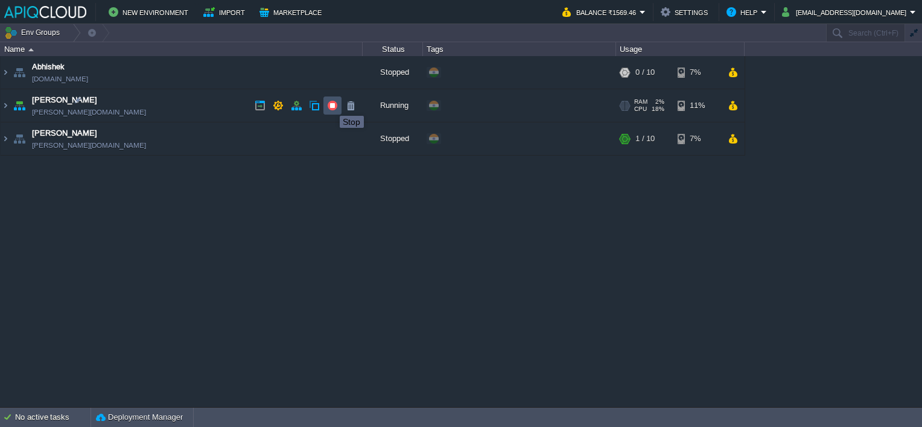
click at [331, 105] on button "button" at bounding box center [332, 105] width 11 height 11
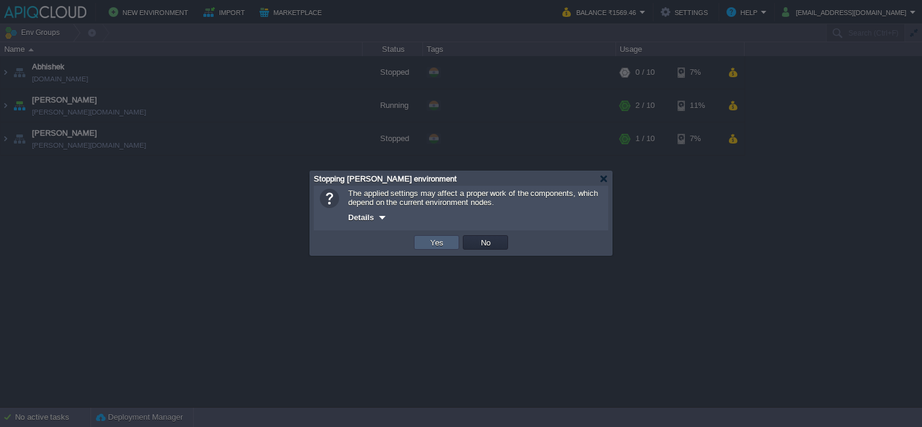
click at [429, 241] on button "Yes" at bounding box center [436, 242] width 21 height 11
